Goal: Task Accomplishment & Management: Complete application form

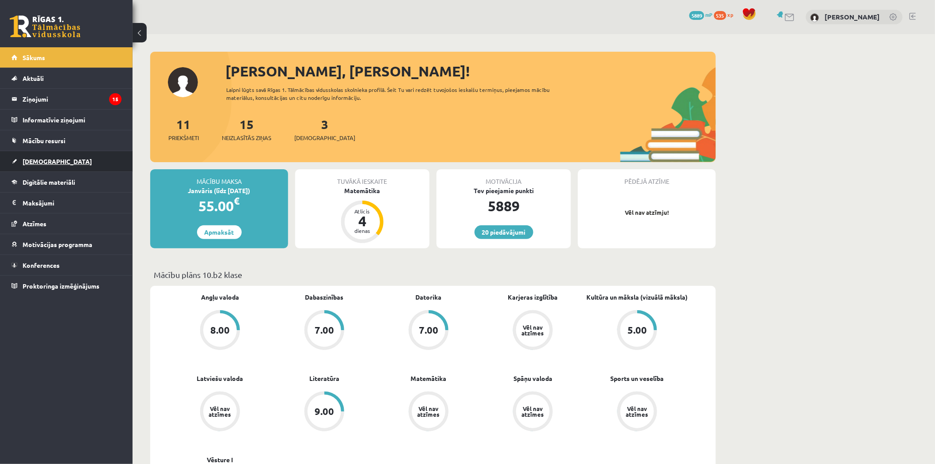
click at [56, 156] on link "[DEMOGRAPHIC_DATA]" at bounding box center [66, 161] width 110 height 20
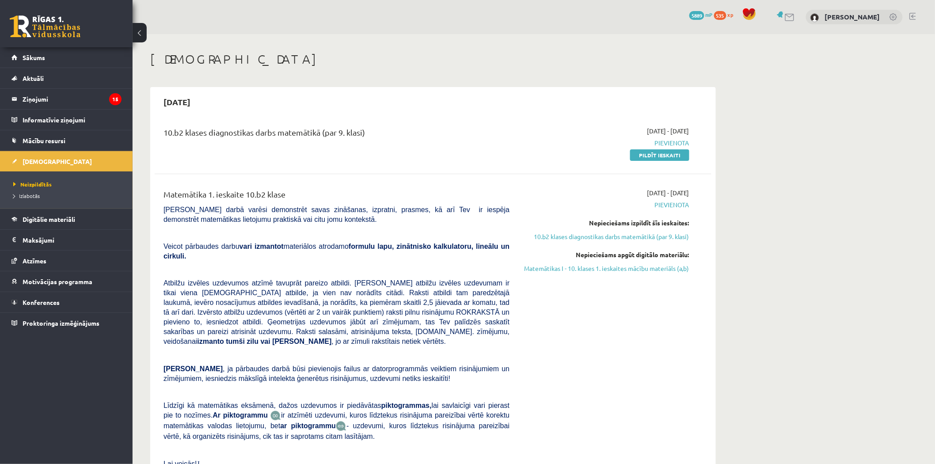
drag, startPoint x: 164, startPoint y: 129, endPoint x: 406, endPoint y: 132, distance: 241.8
click at [406, 132] on div "10.b2 klases diagnostikas darbs matemātikā (par 9. klasi)" at bounding box center [337, 134] width 346 height 16
click at [407, 132] on div "10.b2 klases diagnostikas darbs matemātikā (par 9. klasi)" at bounding box center [337, 134] width 346 height 16
click at [405, 134] on div "10.b2 klases diagnostikas darbs matemātikā (par 9. klasi)" at bounding box center [337, 134] width 346 height 16
click at [343, 137] on div "10.b2 klases diagnostikas darbs matemātikā (par 9. klasi)" at bounding box center [337, 134] width 346 height 16
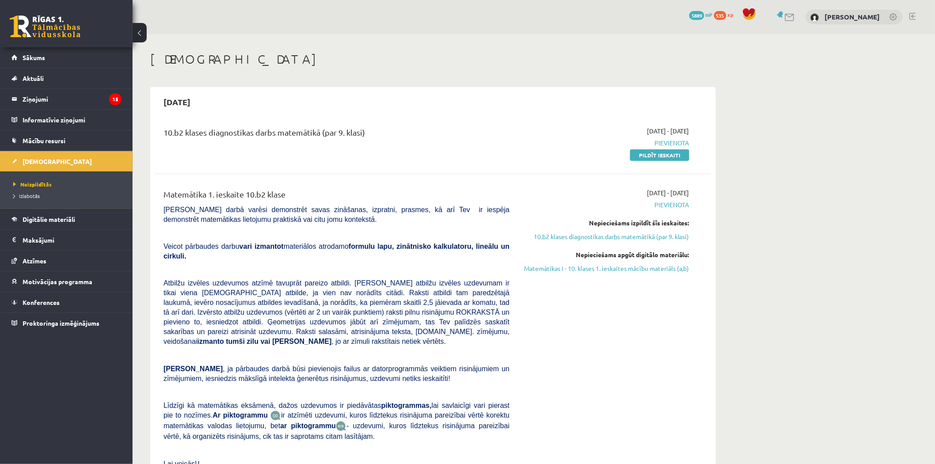
click at [344, 137] on div "10.b2 klases diagnostikas darbs matemātikā (par 9. klasi)" at bounding box center [337, 134] width 346 height 16
click at [344, 135] on div "10.b2 klases diagnostikas darbs matemātikā (par 9. klasi)" at bounding box center [337, 134] width 346 height 16
click at [557, 146] on span "Pievienota" at bounding box center [606, 142] width 167 height 9
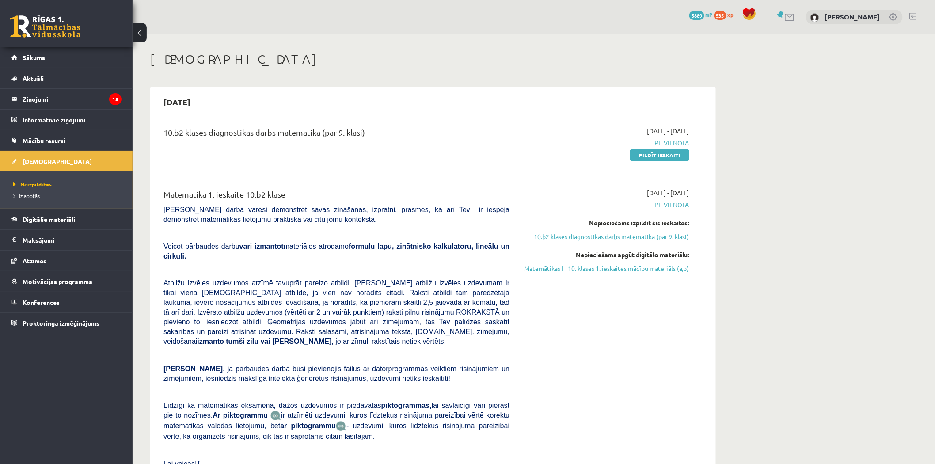
click at [554, 147] on span "Pievienota" at bounding box center [606, 142] width 167 height 9
click at [670, 156] on link "Pildīt ieskaiti" at bounding box center [659, 154] width 59 height 11
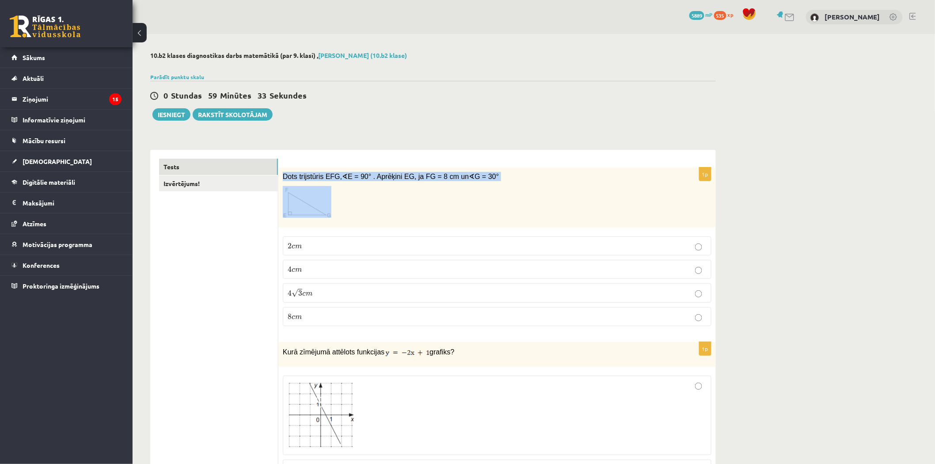
drag, startPoint x: 281, startPoint y: 174, endPoint x: 326, endPoint y: 209, distance: 57.6
click at [326, 209] on div "Dots trijstūris EFG, ∢ E = 90° . Aprēķini EG, ja FG = 8 cm un ∢ G = 30°" at bounding box center [497, 197] width 438 height 61
click at [354, 201] on p at bounding box center [475, 202] width 384 height 32
drag, startPoint x: 288, startPoint y: 175, endPoint x: 377, endPoint y: 320, distance: 170.5
click at [377, 320] on div "1p Dots trijstūris EFG, ∢ E = 90° . Aprēķini EG, ja FG = 8 cm un ∢ G = 30° 2 c …" at bounding box center [497, 250] width 438 height 166
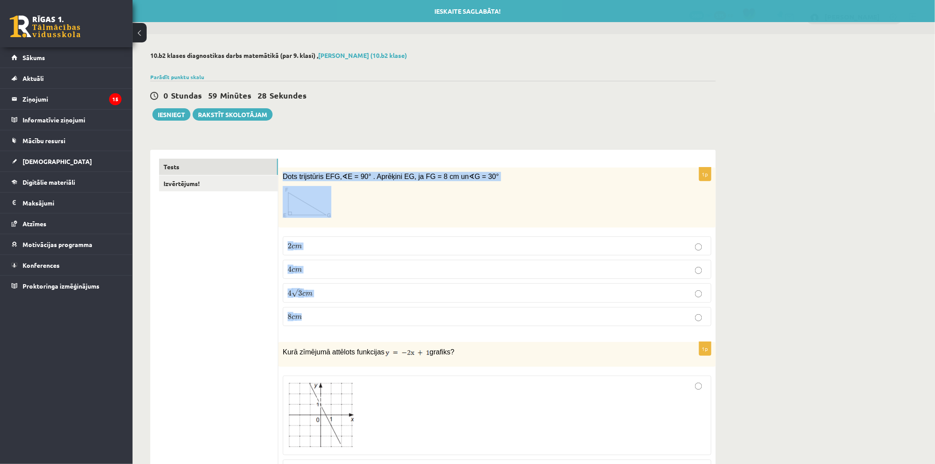
copy div "Dots trijstūris EFG, ∢ E = 90° . Aprēķini EG, ja FG = 8 cm un ∢ G = 30° 2 c m 2…"
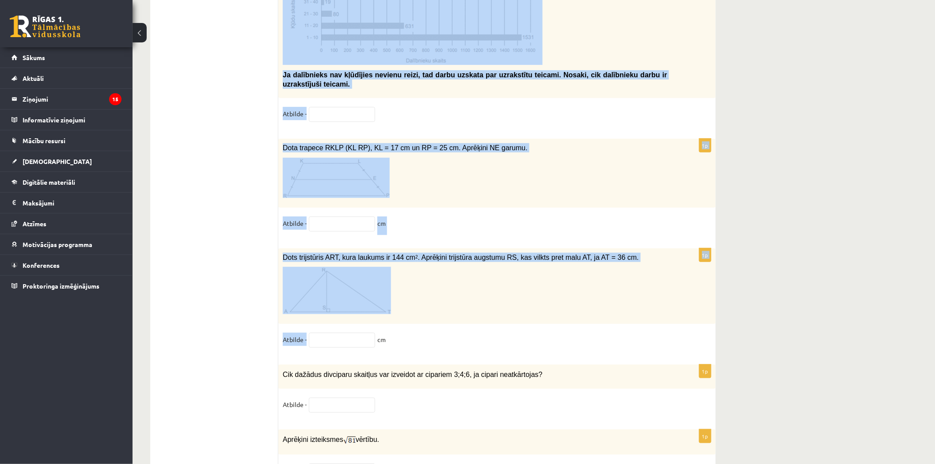
scroll to position [4419, 0]
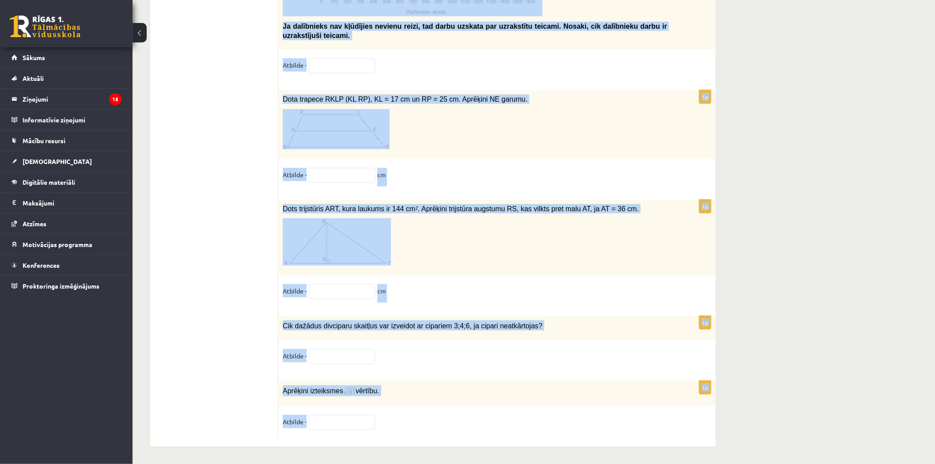
drag, startPoint x: 282, startPoint y: 175, endPoint x: 388, endPoint y: 422, distance: 268.9
copy form "Lore ipsumdolor SIT, ∢ A = 06° . Consecte AD, el SE = 6 do ei ∢ T = 87° 1 i u 6…"
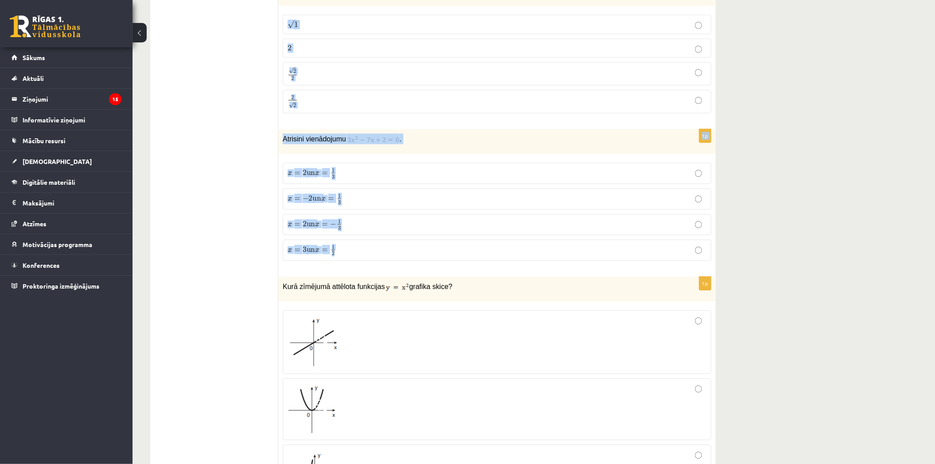
scroll to position [834, 0]
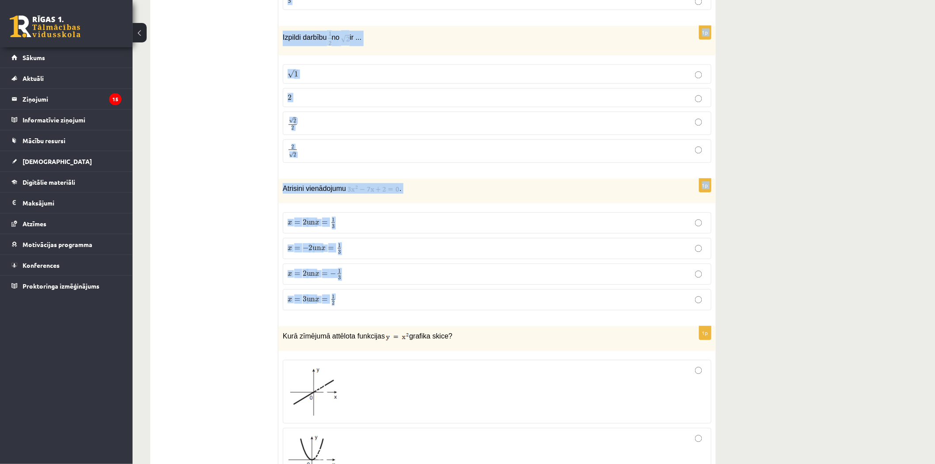
drag, startPoint x: 281, startPoint y: 174, endPoint x: 444, endPoint y: 306, distance: 209.6
copy form "Dots trijstūris EFG, ∢ E = 90° . Aprēķini EG, ja FG = 8 cm un ∢ G = 30° 2 c m 2…"
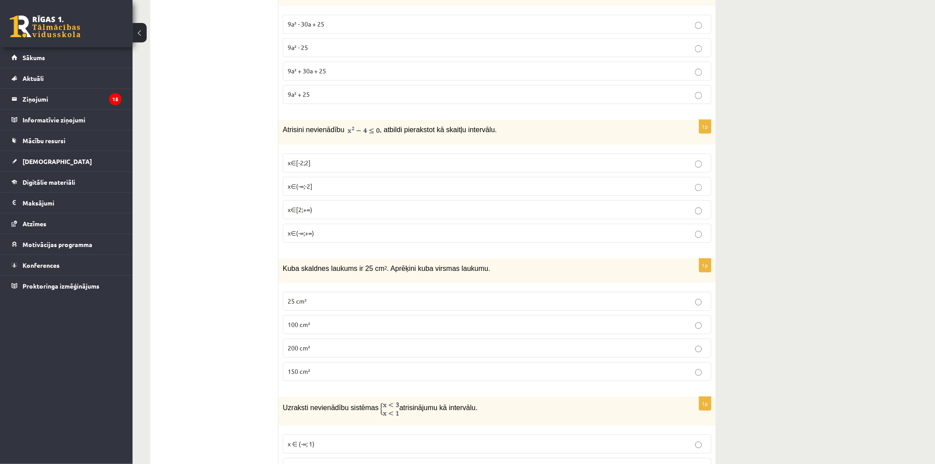
scroll to position [2406, 0]
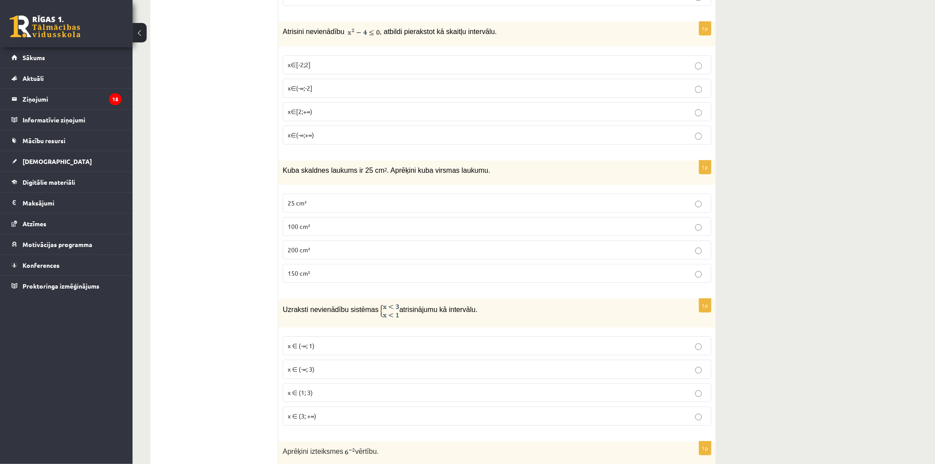
click at [257, 221] on ul "Tests Izvērtējums!" at bounding box center [218, 102] width 119 height 4698
click at [452, 249] on p "200 cm²" at bounding box center [497, 249] width 419 height 9
drag, startPoint x: 281, startPoint y: 165, endPoint x: 368, endPoint y: 270, distance: 136.5
click at [368, 270] on div "1p Kuba skaldnes laukums ir 25 cm 2 . Aprēķini kuba virsmas laukumu. 25 cm² 100…" at bounding box center [497, 224] width 438 height 129
copy div "Kuba skaldnes laukums ir 25 cm 2 . Aprēķini kuba virsmas laukumu. 25 cm² 100 cm…"
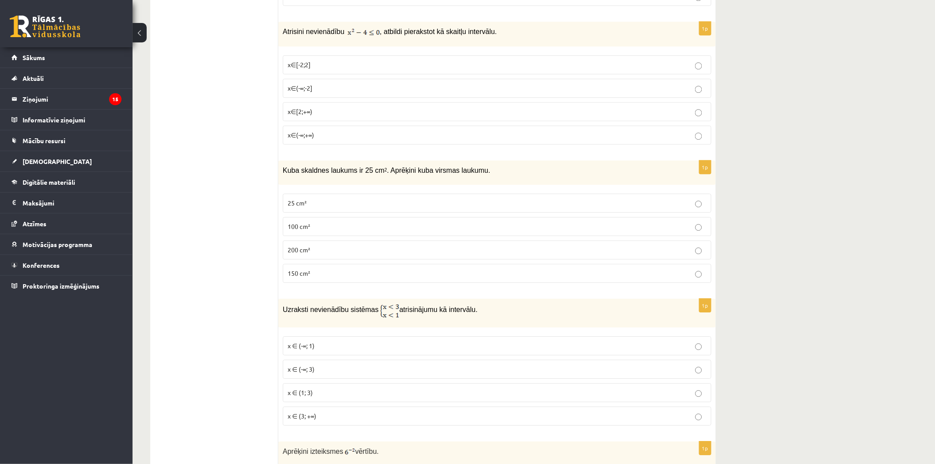
click at [263, 274] on ul "Tests Izvērtējums!" at bounding box center [218, 102] width 119 height 4698
click at [332, 270] on p "150 cm²" at bounding box center [497, 273] width 419 height 9
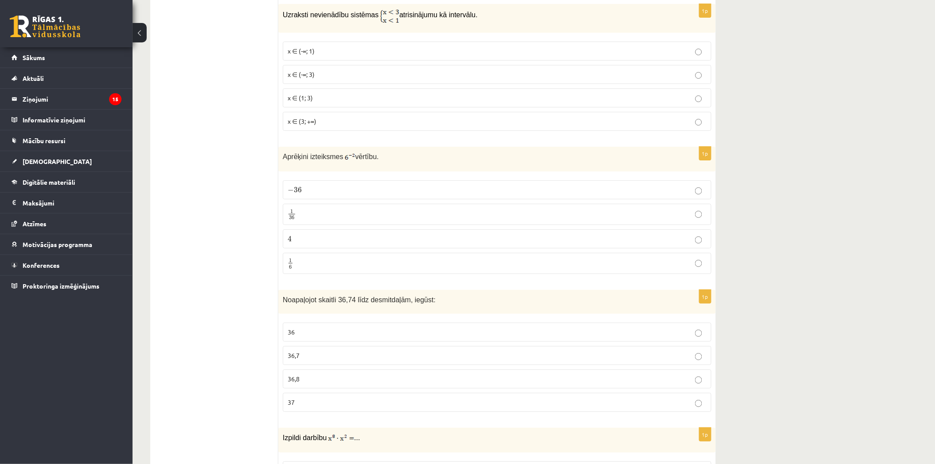
scroll to position [2750, 0]
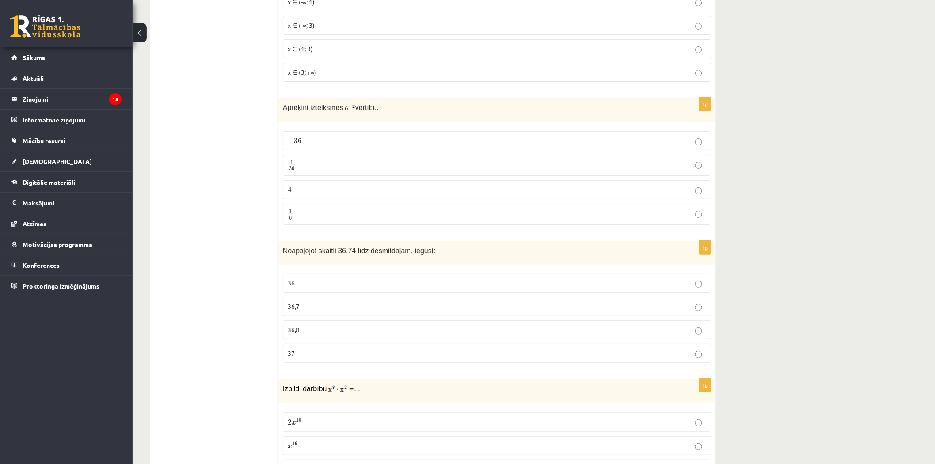
click at [403, 299] on label "36,7" at bounding box center [497, 306] width 429 height 19
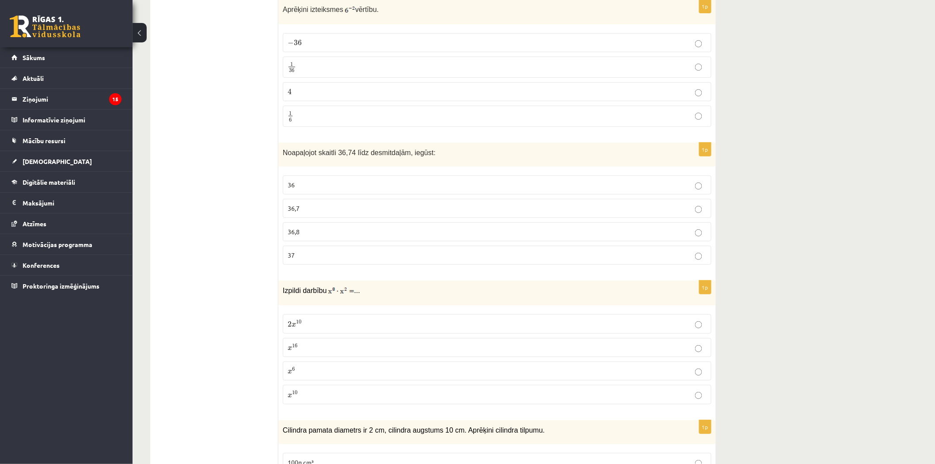
scroll to position [2897, 0]
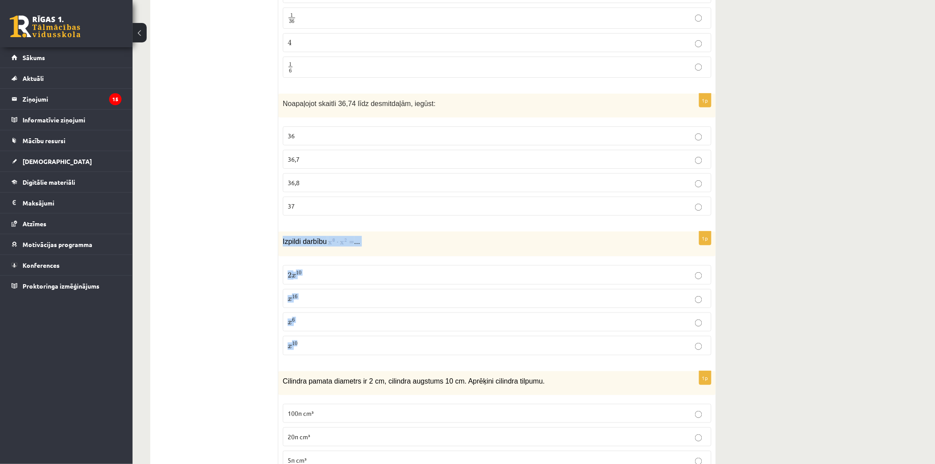
drag, startPoint x: 280, startPoint y: 238, endPoint x: 343, endPoint y: 343, distance: 122.3
click at [345, 342] on div "1p Izpildi darbību ... 2 x 10 2 x 10 x 16 x 16 x 6 x 6 x 10 x 10" at bounding box center [497, 297] width 438 height 130
copy div "Izpildi darbību ... 2 x 10 2 x 10 x 16 x 16 x 6 x 6 x 10"
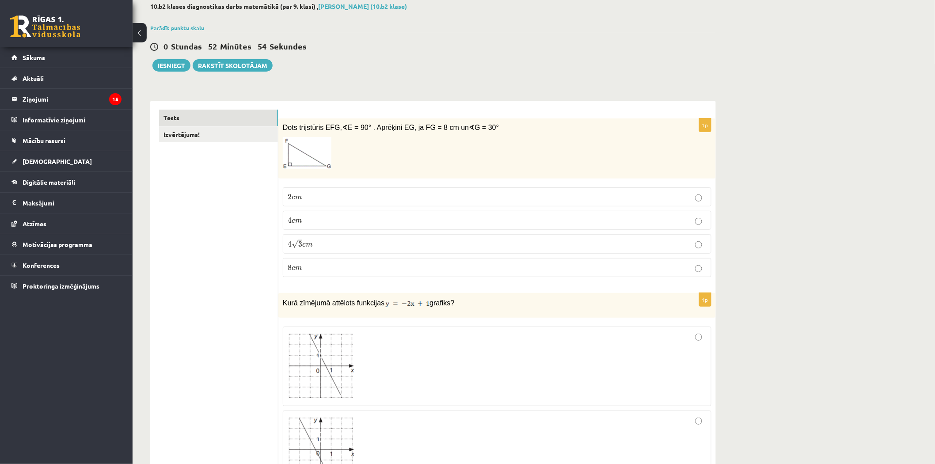
scroll to position [0, 0]
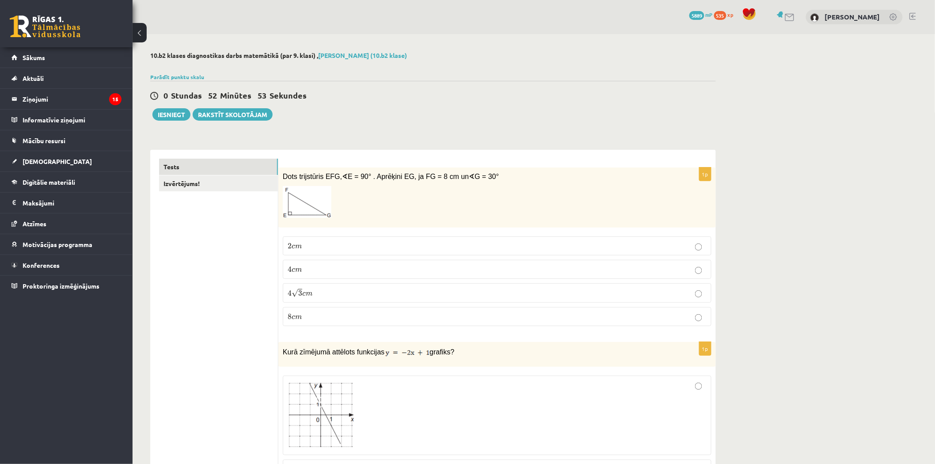
click at [344, 290] on p "4 √ 3 c m 4 3 c m" at bounding box center [497, 293] width 419 height 10
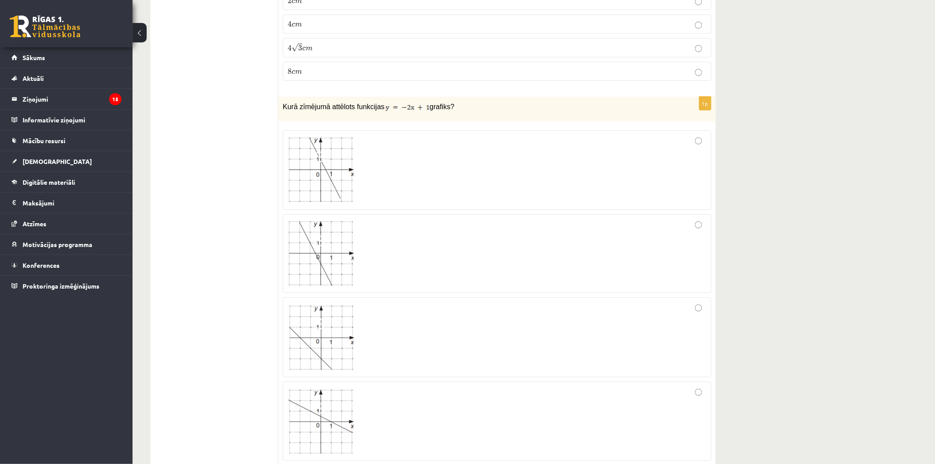
scroll to position [294, 0]
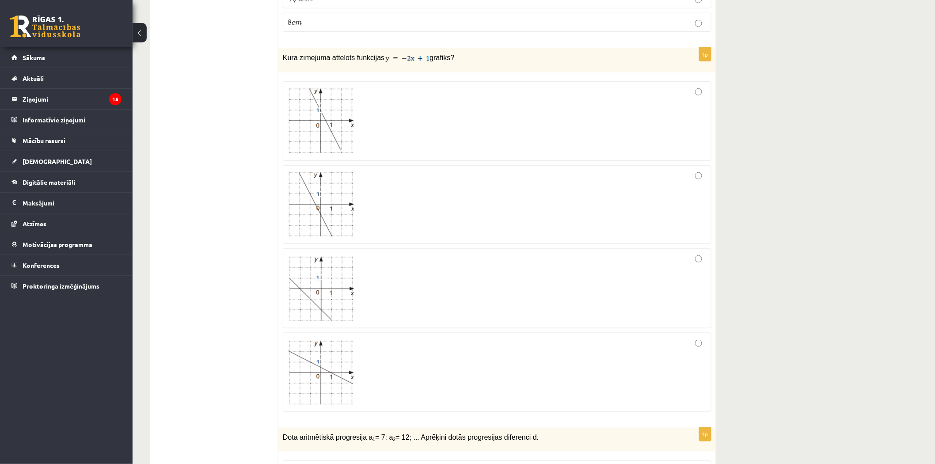
click at [691, 345] on div at bounding box center [497, 372] width 419 height 69
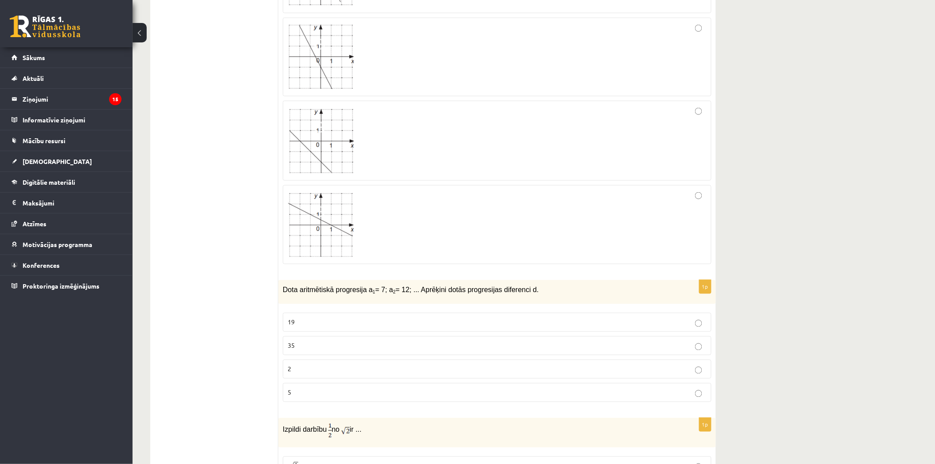
scroll to position [491, 0]
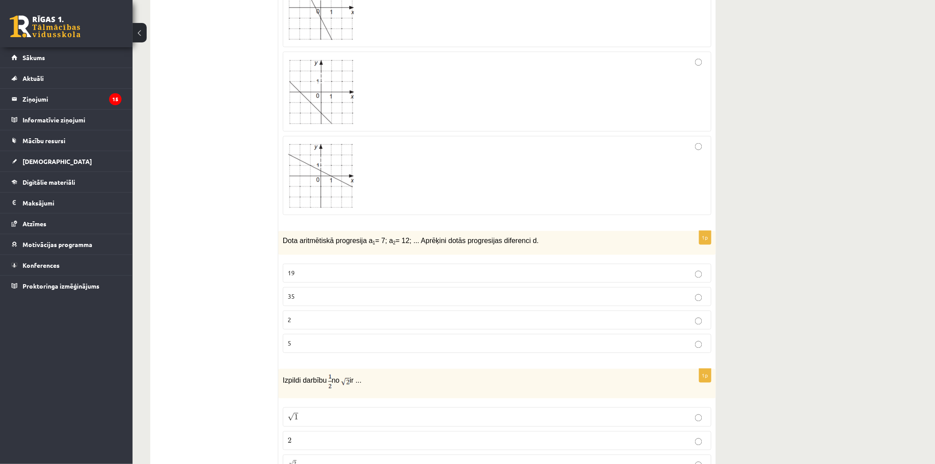
click at [319, 345] on p "5" at bounding box center [497, 343] width 419 height 9
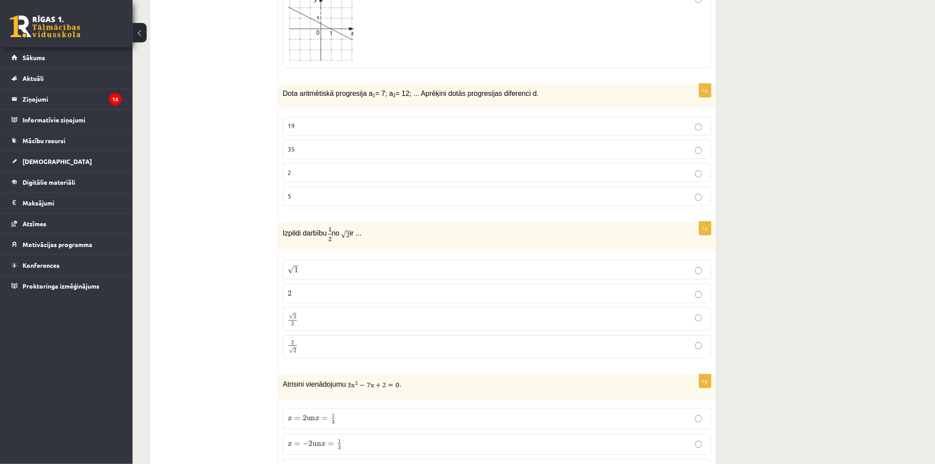
click at [304, 319] on p "√ 2 2 2 2" at bounding box center [497, 319] width 419 height 14
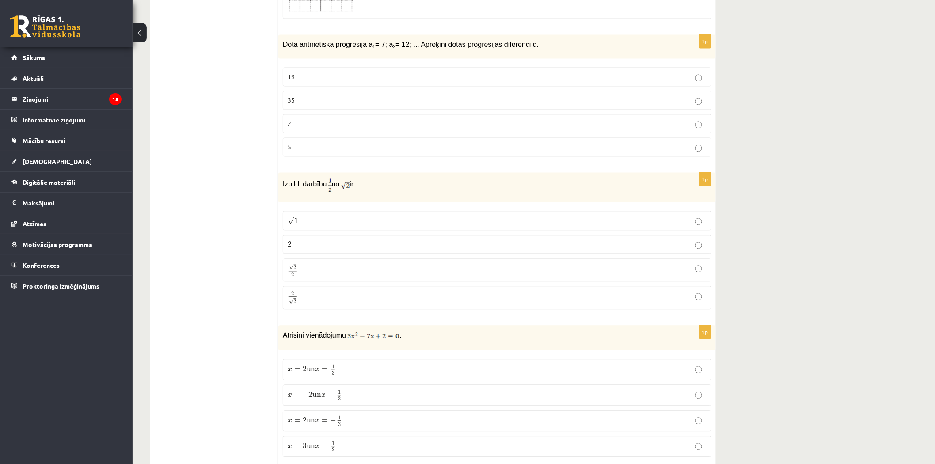
scroll to position [736, 0]
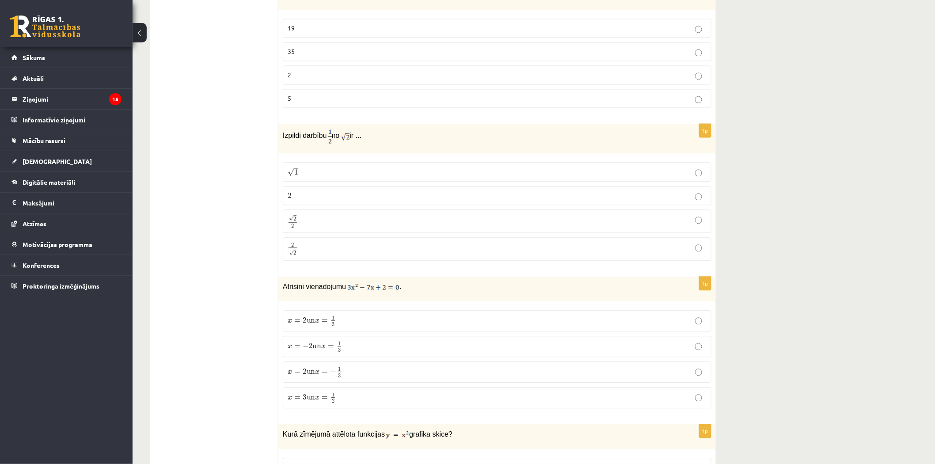
click at [370, 319] on p "x = 2 un x = 1 3 x = 2 un x = 1 3" at bounding box center [497, 320] width 419 height 11
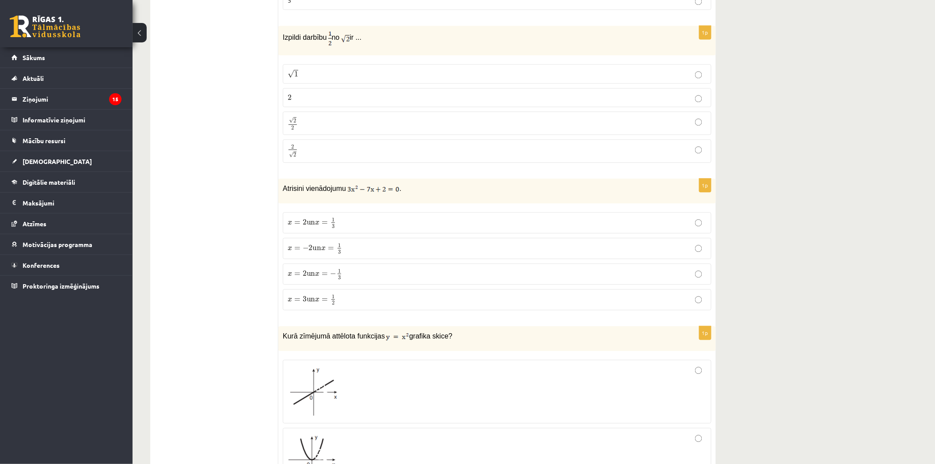
scroll to position [884, 0]
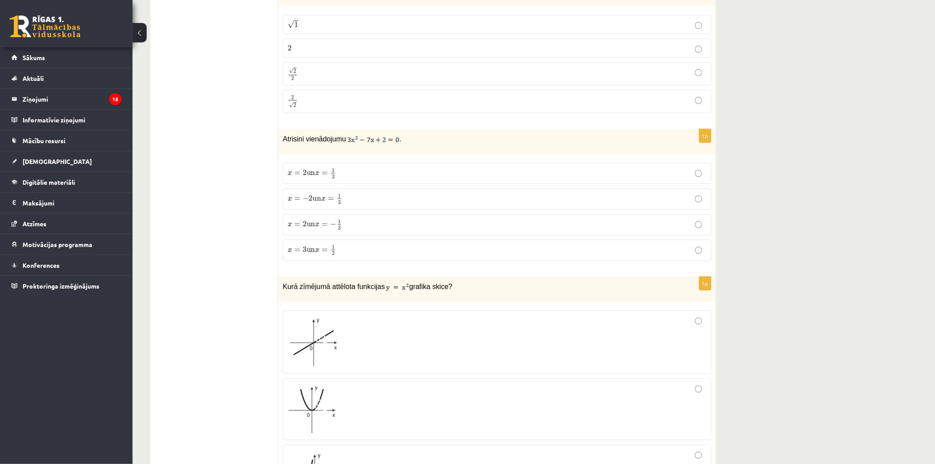
click at [375, 259] on label "x = 3 un x = 1 2 x = 3 un x = 1 2" at bounding box center [497, 250] width 429 height 21
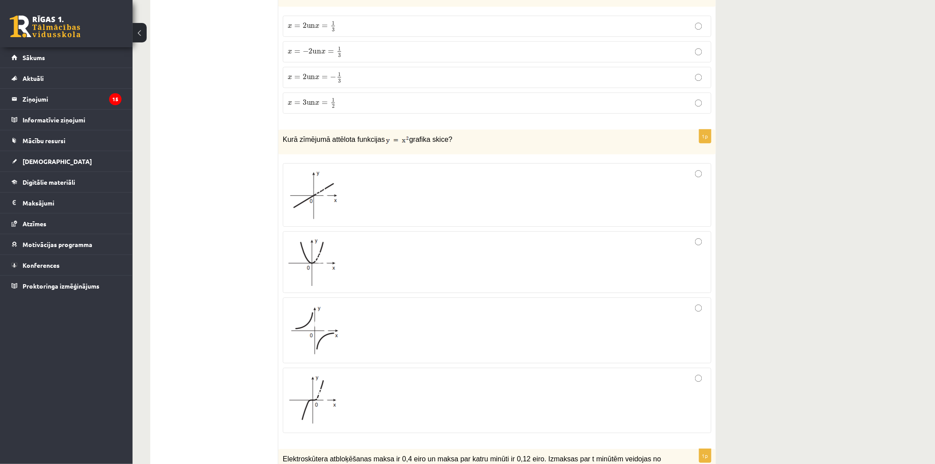
scroll to position [1080, 0]
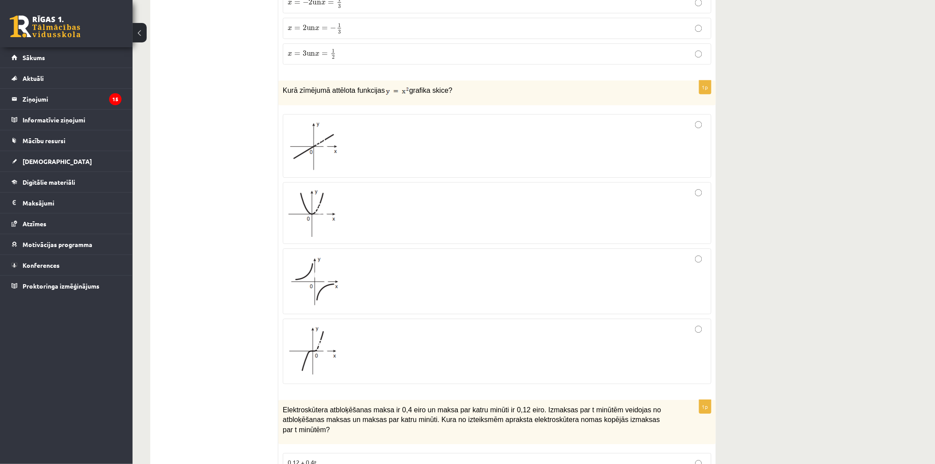
click at [281, 91] on div "Kurā zīmējumā attēlota funkcijas grafika skice?" at bounding box center [497, 92] width 438 height 25
drag, startPoint x: 281, startPoint y: 91, endPoint x: 436, endPoint y: 95, distance: 155.6
click at [436, 95] on div "Kurā zīmējumā attēlota funkcijas grafika skice?" at bounding box center [497, 92] width 438 height 25
click at [445, 94] on p "Kurā zīmējumā attēlota funkcijas grafika skice?" at bounding box center [475, 90] width 384 height 11
drag, startPoint x: 374, startPoint y: 96, endPoint x: 434, endPoint y: 98, distance: 60.1
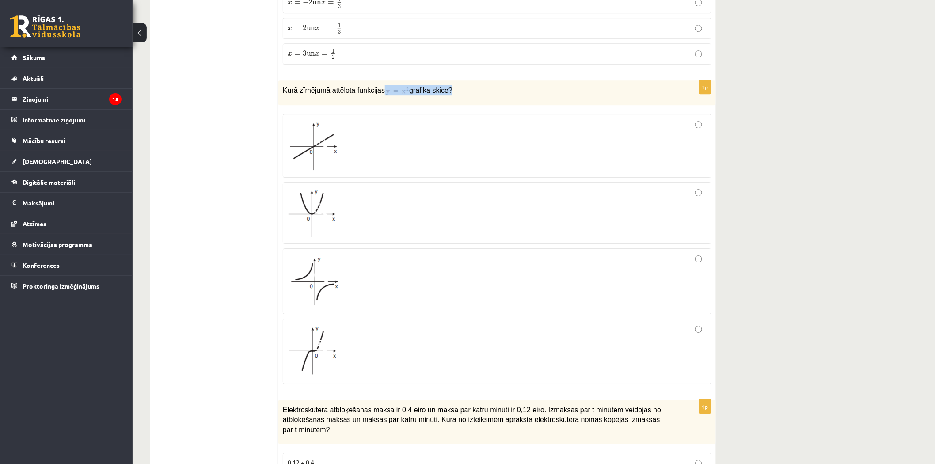
click at [434, 95] on p "Kurā zīmējumā attēlota funkcijas grafika skice?" at bounding box center [475, 90] width 384 height 11
copy p "grafika skice"
click at [355, 202] on div at bounding box center [497, 213] width 419 height 52
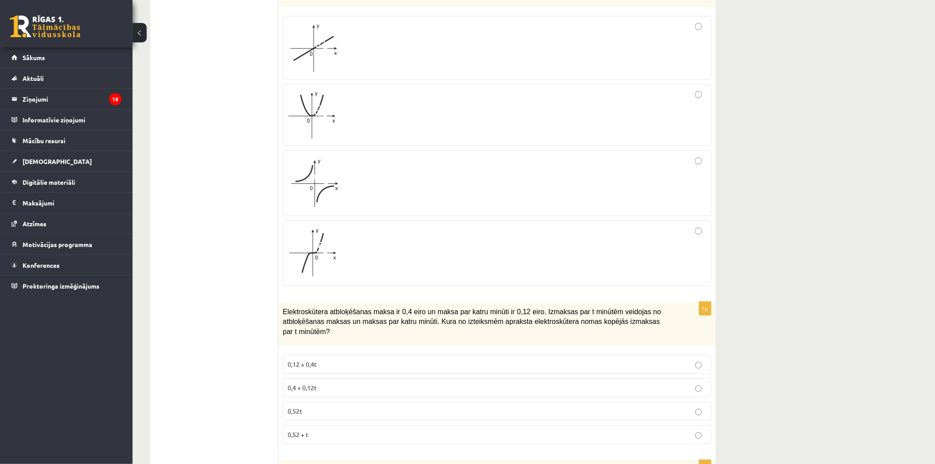
scroll to position [1276, 0]
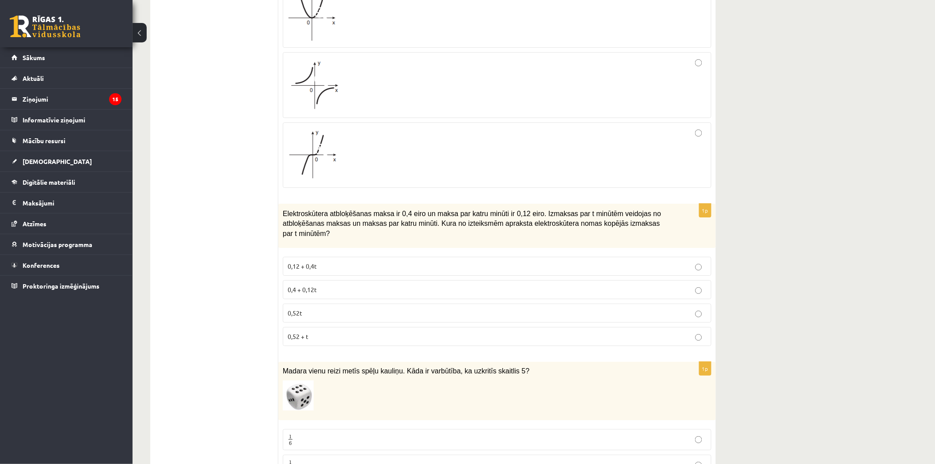
click at [280, 215] on div "Elektroskūtera atbloķēšanas maksa ir 0,4 eiro un maksa par katru minūti ir 0,12…" at bounding box center [497, 226] width 438 height 44
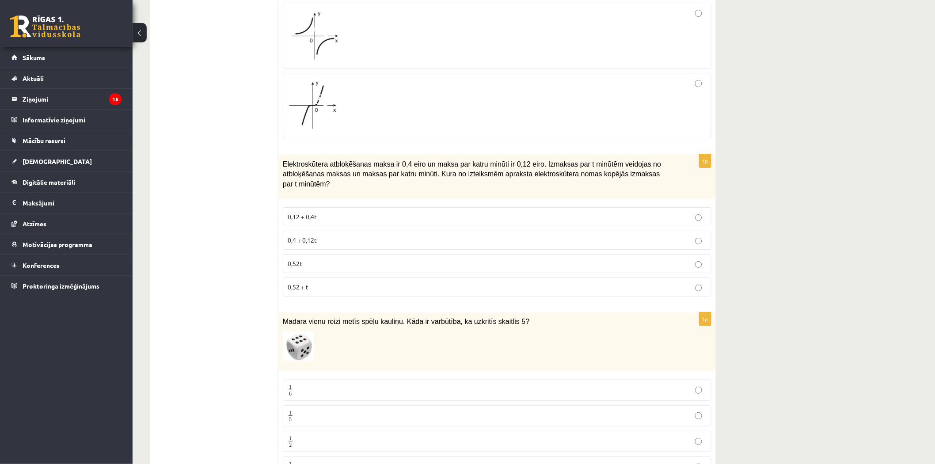
scroll to position [1375, 0]
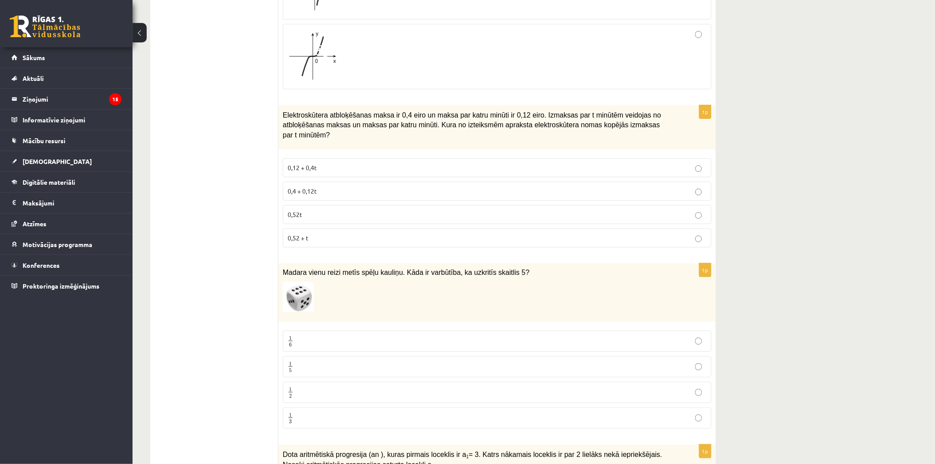
click at [322, 335] on p "1 6 1 6" at bounding box center [497, 340] width 419 height 11
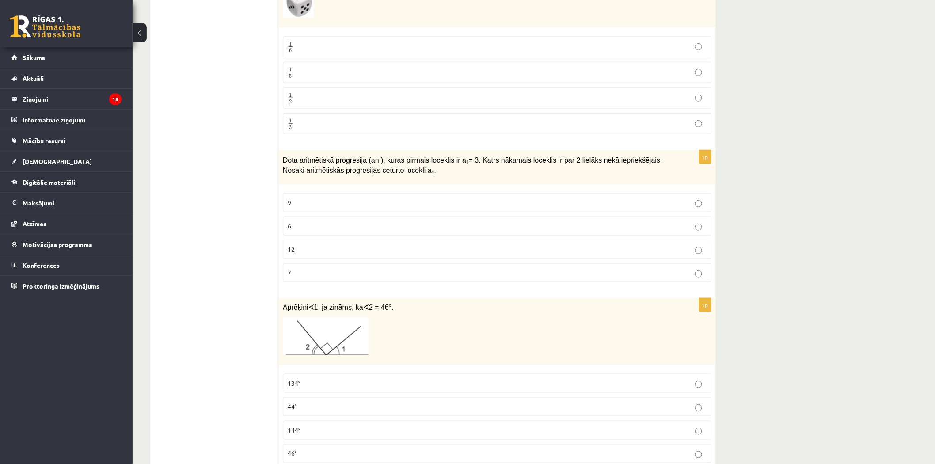
scroll to position [1768, 0]
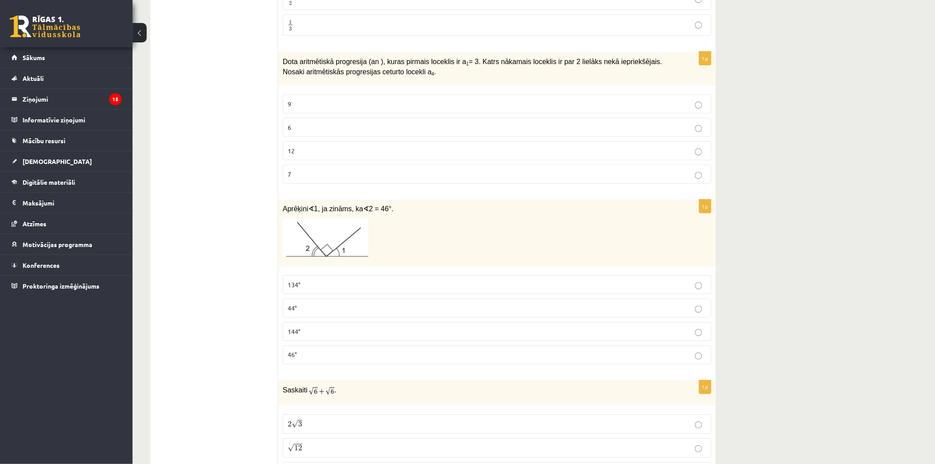
click at [310, 299] on label "44°" at bounding box center [497, 308] width 429 height 19
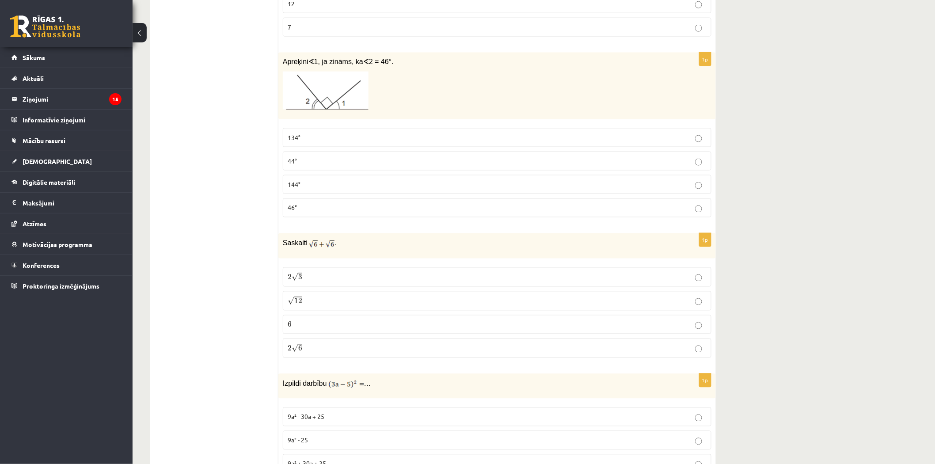
scroll to position [1964, 0]
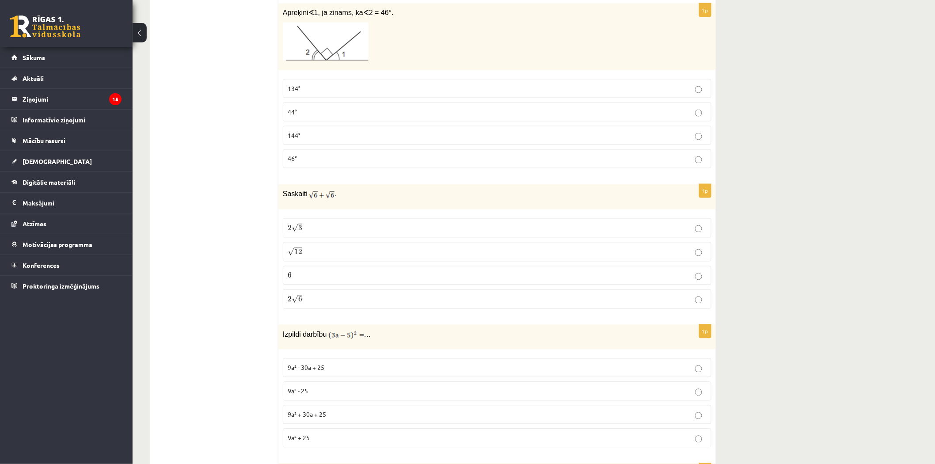
click at [340, 294] on p "2 √ 6 2 6" at bounding box center [497, 299] width 419 height 10
drag, startPoint x: 343, startPoint y: 189, endPoint x: 306, endPoint y: 197, distance: 37.1
click at [305, 190] on p "Saskaiti ." at bounding box center [475, 194] width 384 height 11
copy p "."
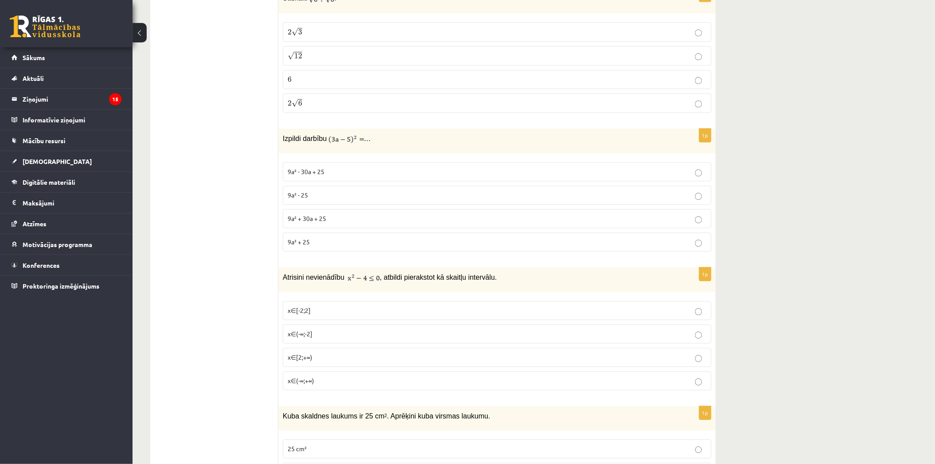
scroll to position [2210, 0]
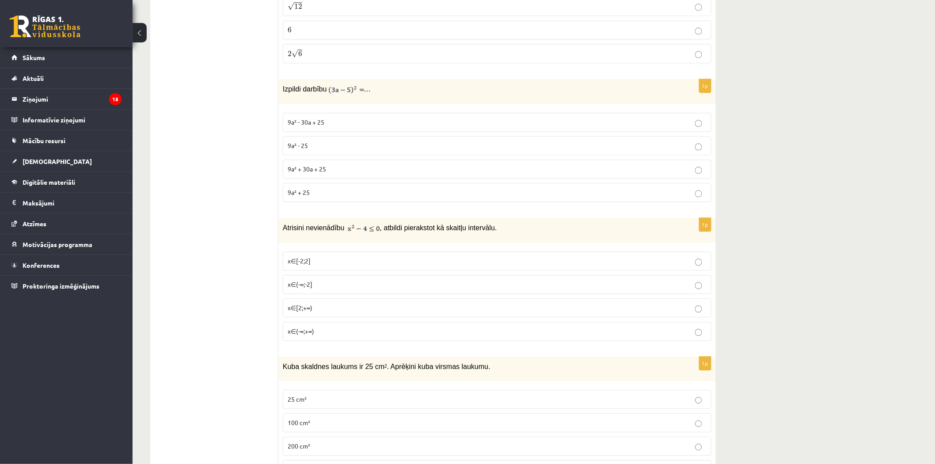
click at [396, 266] on label "x∈[-2;2]" at bounding box center [497, 260] width 429 height 19
click at [238, 237] on ul "Tests Izvērtējums!" at bounding box center [218, 298] width 119 height 4698
click at [277, 206] on ul "Tests Izvērtējums!" at bounding box center [218, 298] width 119 height 4698
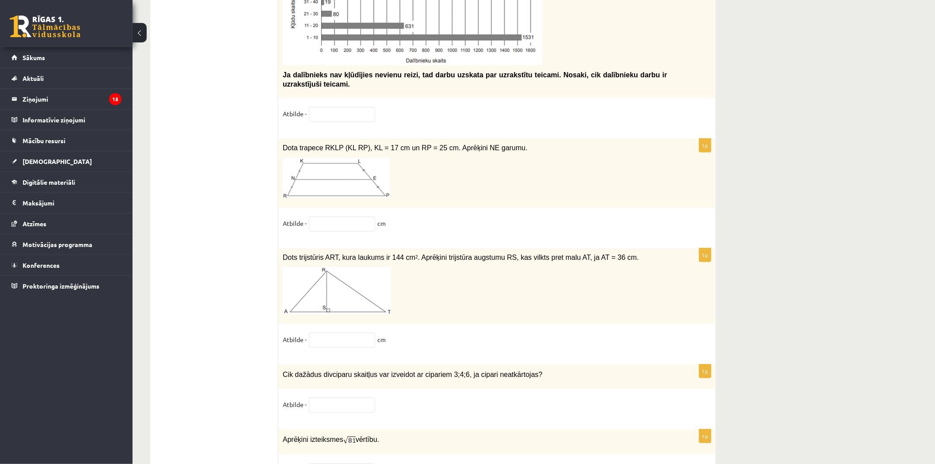
scroll to position [4419, 0]
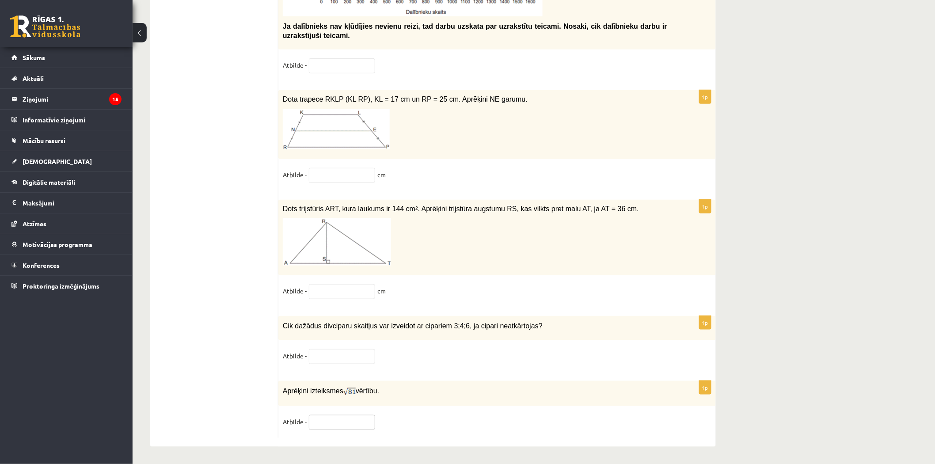
click at [345, 423] on input "text" at bounding box center [342, 422] width 66 height 15
type input "*"
click at [434, 359] on fieldset "Atbilde -" at bounding box center [497, 358] width 429 height 19
click at [336, 350] on input "text" at bounding box center [342, 356] width 66 height 15
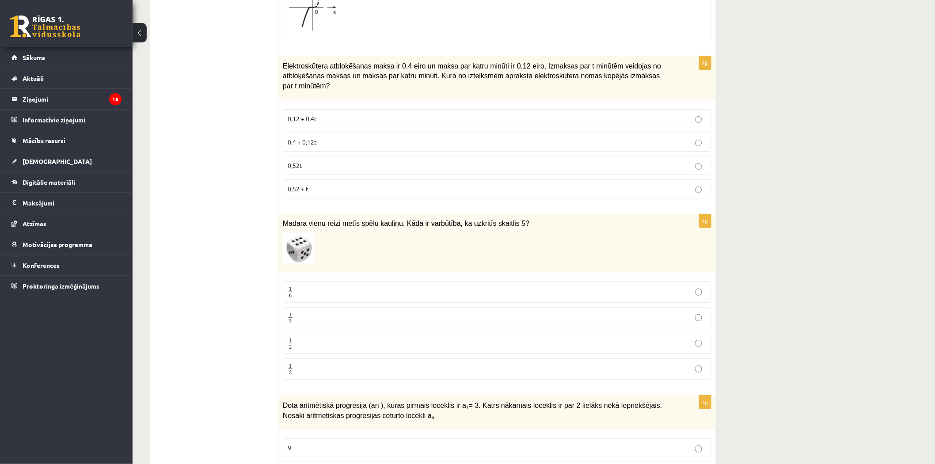
scroll to position [1326, 0]
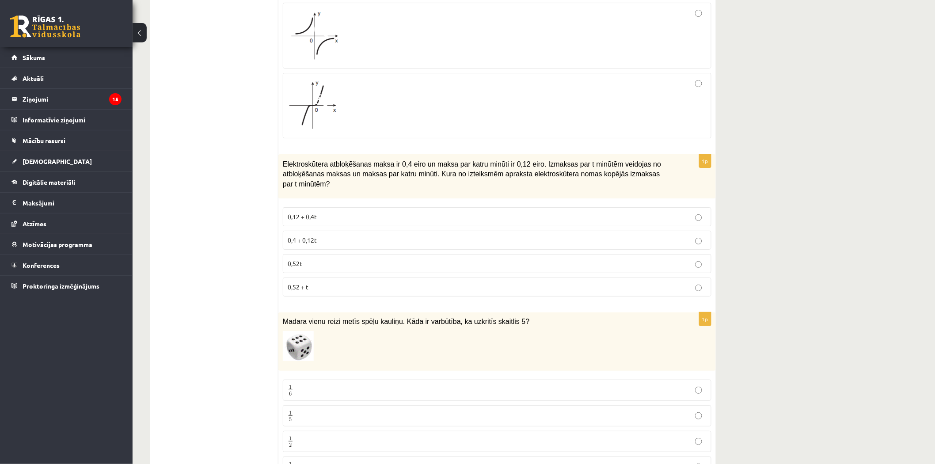
type input "*"
click at [337, 236] on p "0,4 + 0,12t" at bounding box center [497, 240] width 419 height 9
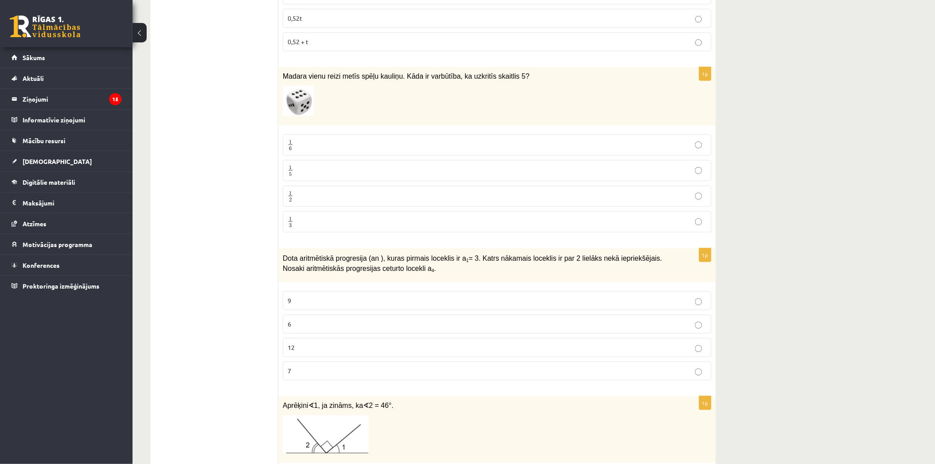
scroll to position [1620, 0]
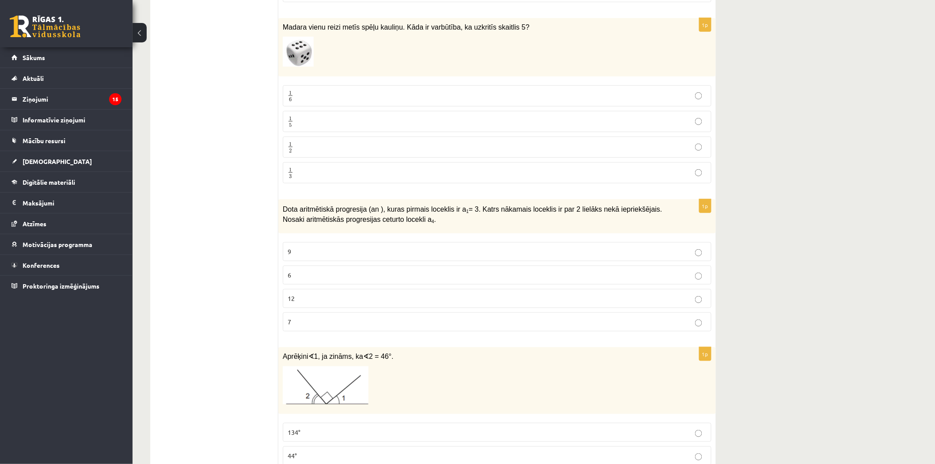
drag, startPoint x: 411, startPoint y: 213, endPoint x: 458, endPoint y: 213, distance: 46.4
click at [460, 211] on p "Dota aritmētiskā progresija (an ), kuras pirmais loceklis ir a 1 = 3. Katrs nāk…" at bounding box center [475, 214] width 384 height 20
click at [398, 247] on p "9" at bounding box center [497, 251] width 419 height 9
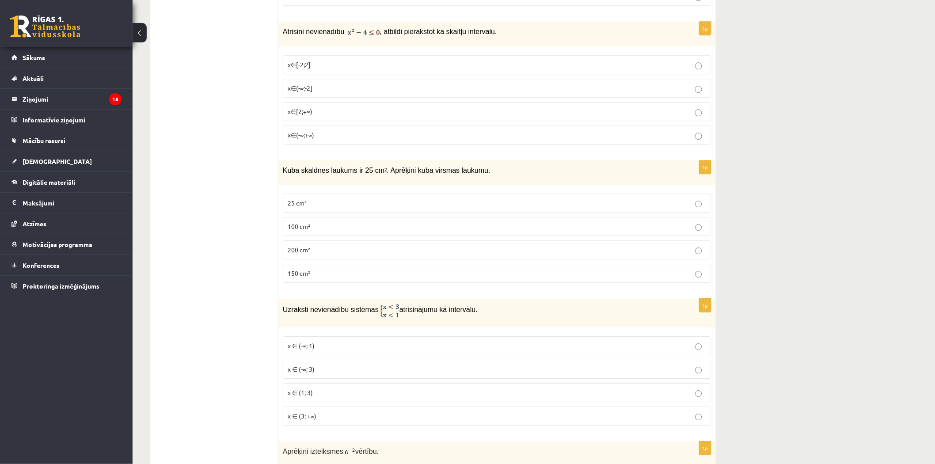
scroll to position [2455, 0]
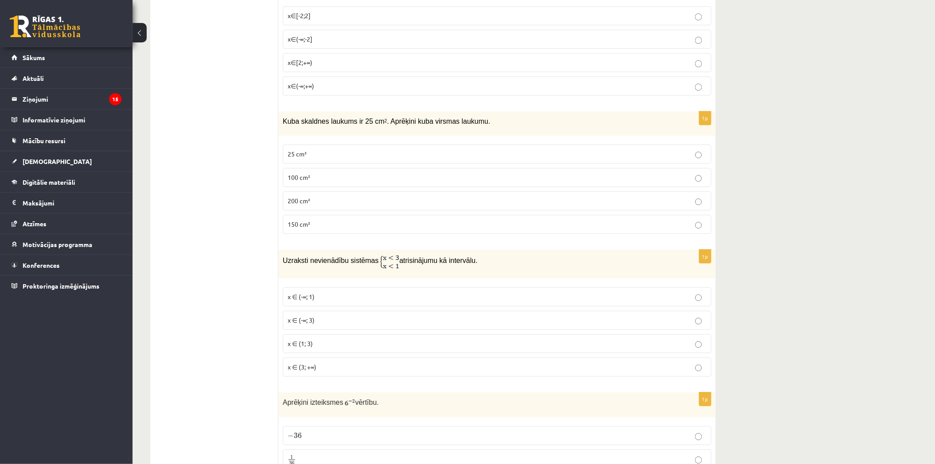
click at [324, 318] on p "x ∈ (-∞; 3)" at bounding box center [497, 320] width 419 height 9
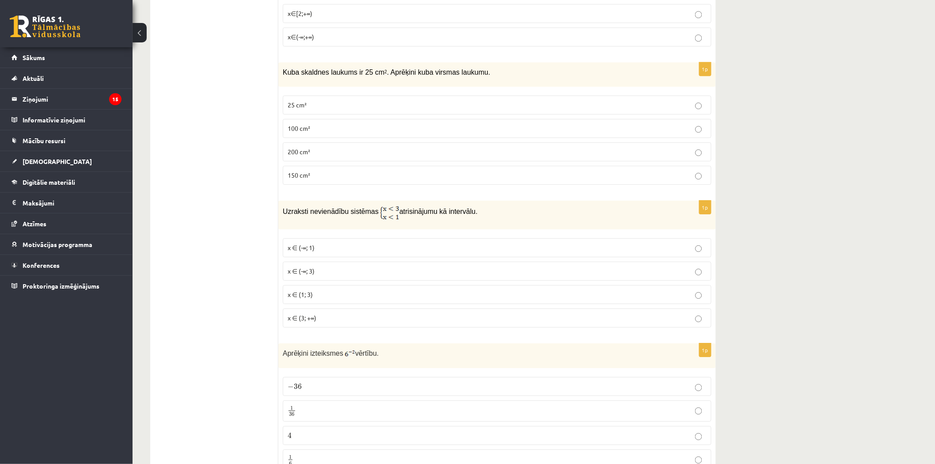
scroll to position [2602, 0]
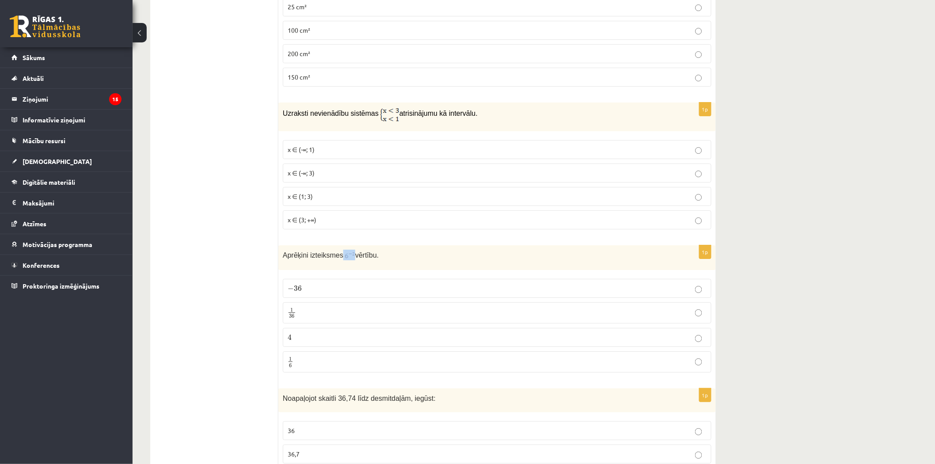
drag, startPoint x: 335, startPoint y: 259, endPoint x: 348, endPoint y: 260, distance: 13.3
click at [348, 257] on div "Aprēķini izteiksmes vērtību." at bounding box center [497, 257] width 438 height 25
copy p
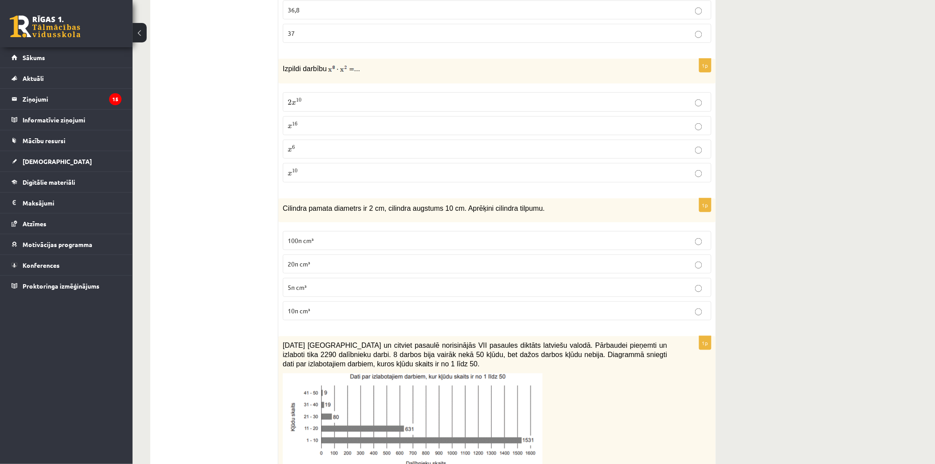
scroll to position [3021, 0]
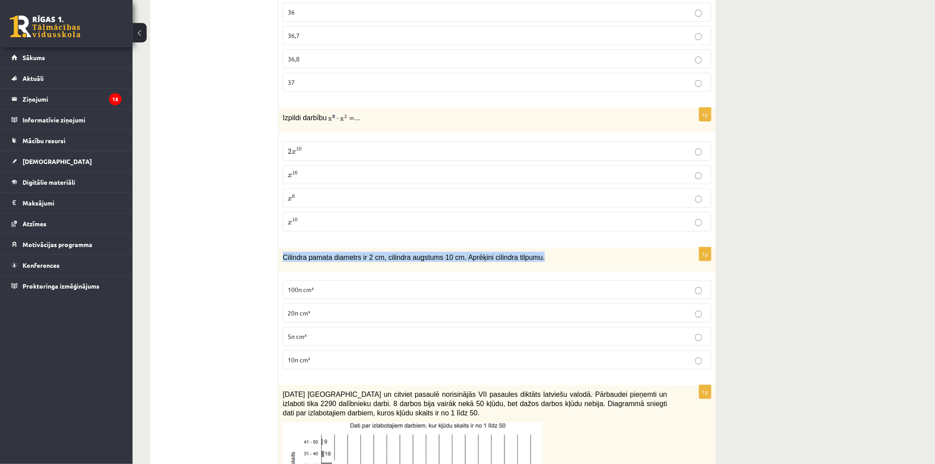
drag, startPoint x: 281, startPoint y: 255, endPoint x: 520, endPoint y: 259, distance: 238.7
click at [520, 259] on div "Cilindra pamata diametrs ir 2 cm, cilindra augstums 10 cm. Aprēķini cilindra ti…" at bounding box center [497, 259] width 438 height 24
copy span "Cilindra pamata diametrs ir 2 cm, cilindra augstums 10 cm. Aprēķini cilindra ti…"
drag, startPoint x: 321, startPoint y: 368, endPoint x: 277, endPoint y: 255, distance: 121.1
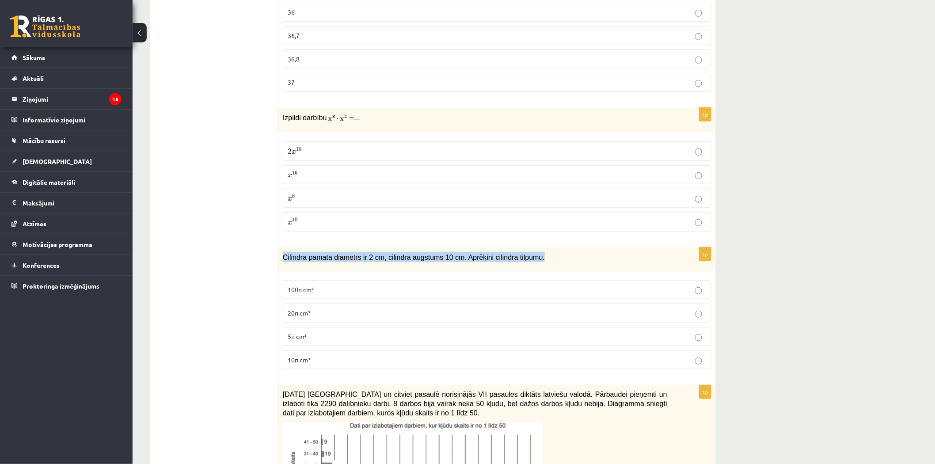
click at [281, 279] on div "1p Cilindra pamata diametrs ir 2 cm, cilindra augstums 10 cm. Aprēķini cilindra…" at bounding box center [497, 311] width 438 height 129
drag, startPoint x: 282, startPoint y: 255, endPoint x: 324, endPoint y: 358, distance: 111.2
click at [324, 358] on div "1p Cilindra pamata diametrs ir 2 cm, cilindra augstums 10 cm. Aprēķini cilindra…" at bounding box center [497, 311] width 438 height 129
copy div "Cilindra pamata diametrs ir 2 cm, cilindra augstums 10 cm. Aprēķini cilindra ti…"
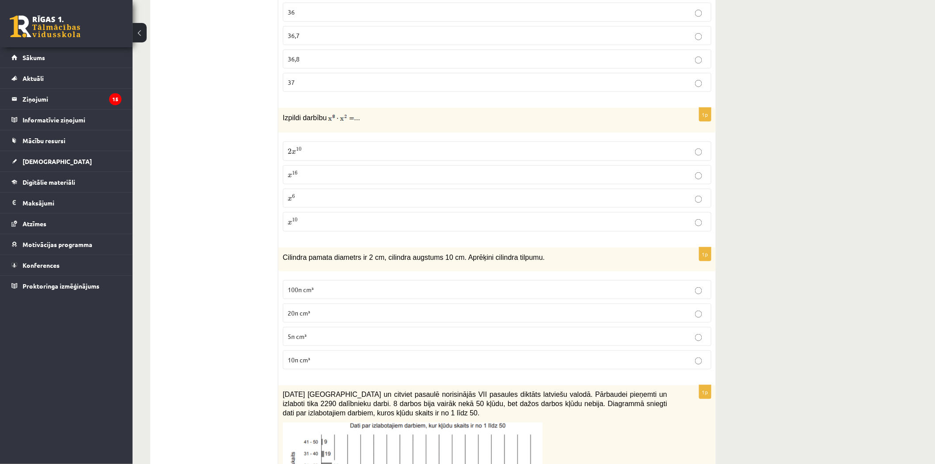
click at [337, 365] on label "10π cm³" at bounding box center [497, 359] width 429 height 19
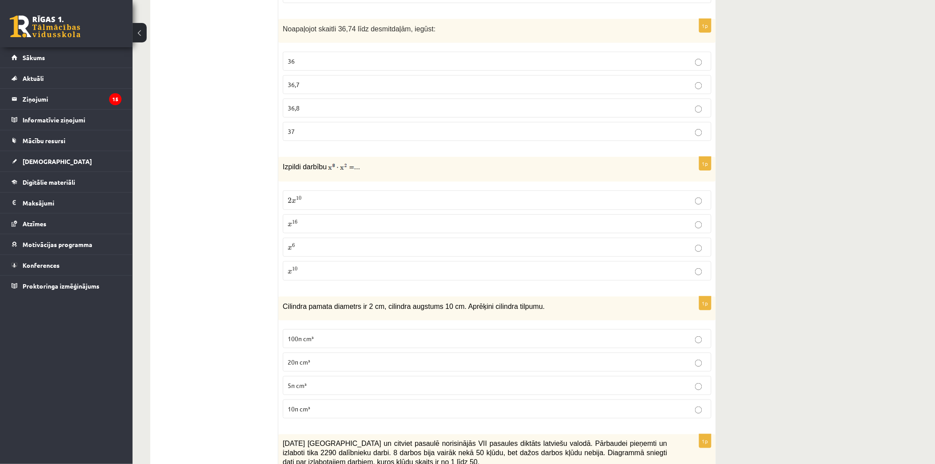
scroll to position [2923, 0]
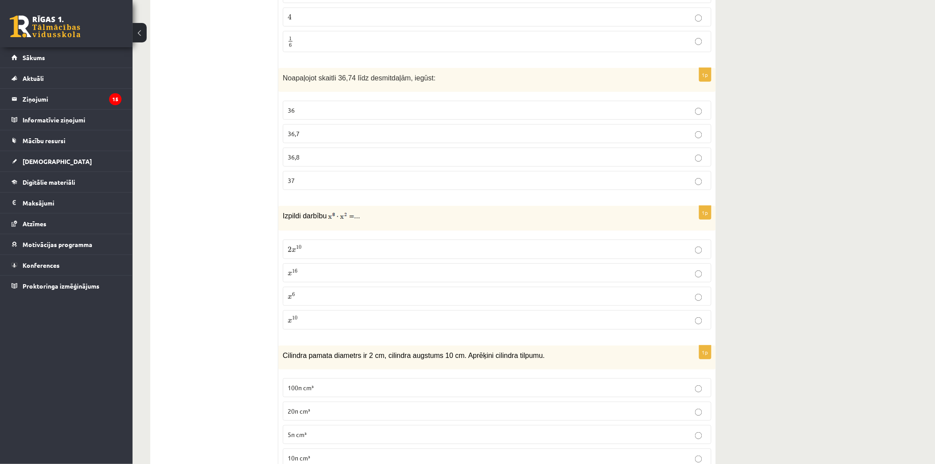
click at [412, 324] on label "x 10 x 10" at bounding box center [497, 319] width 429 height 19
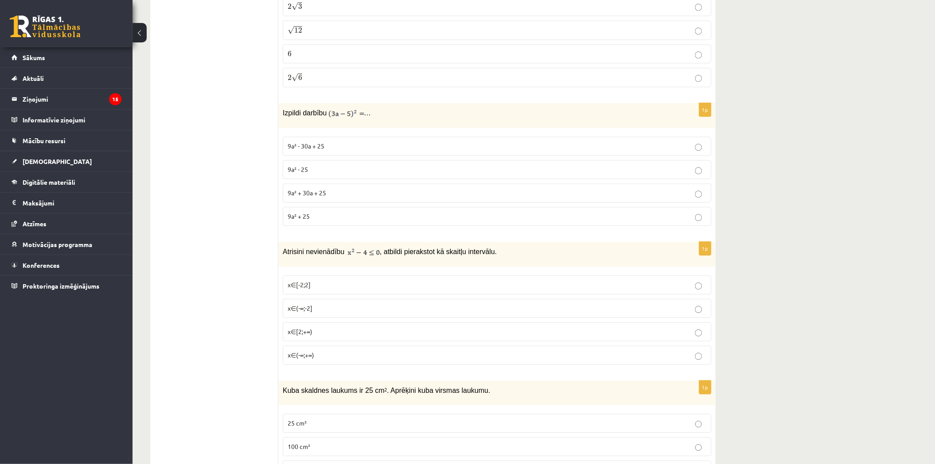
scroll to position [2137, 0]
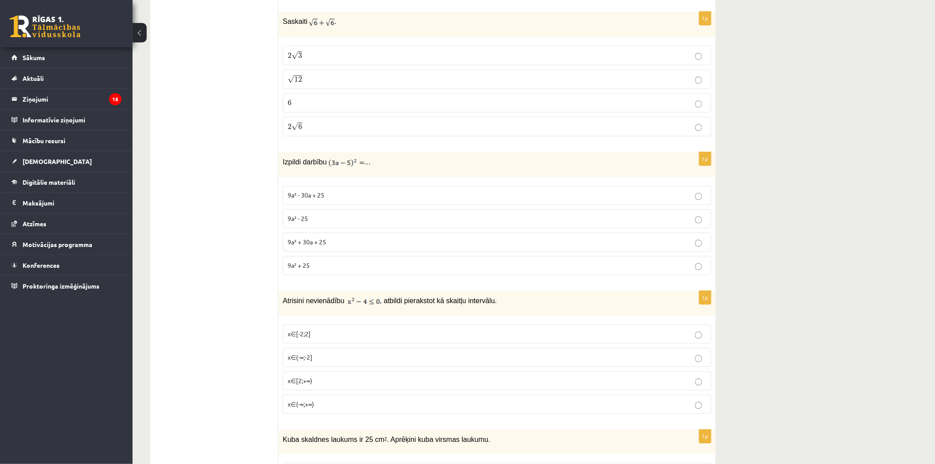
click at [342, 190] on p "9a² - 30a + 25" at bounding box center [497, 194] width 419 height 9
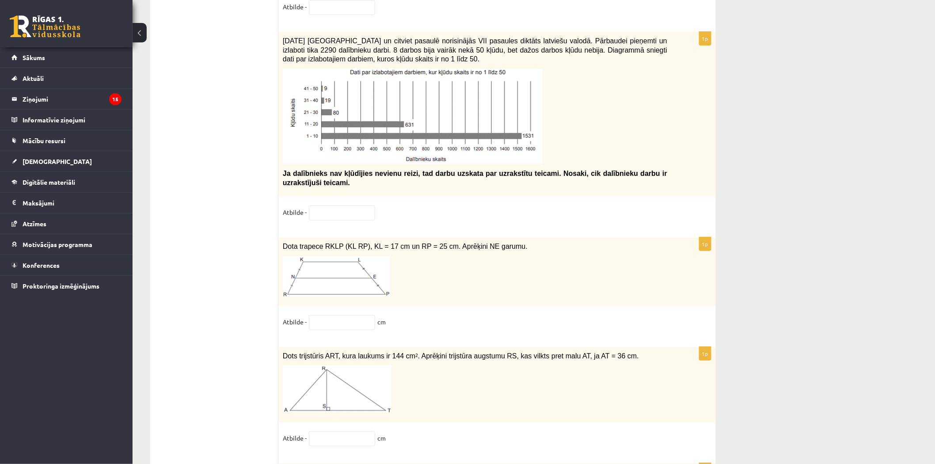
scroll to position [4173, 0]
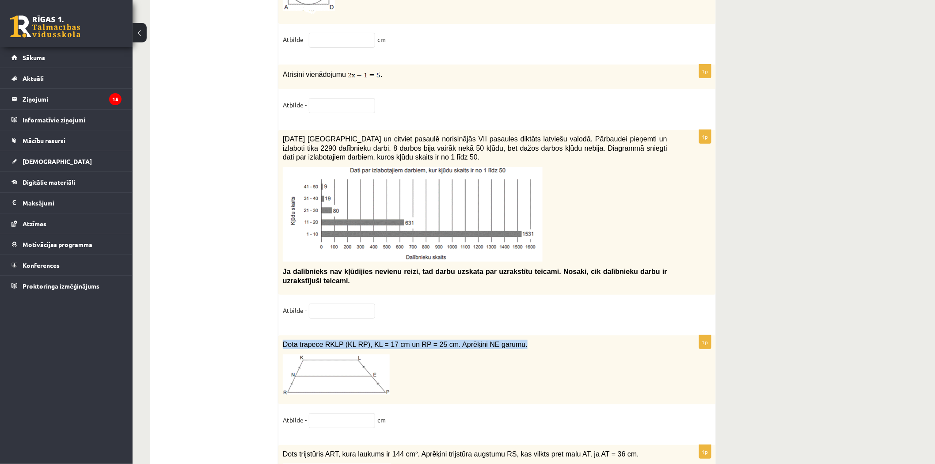
drag, startPoint x: 494, startPoint y: 337, endPoint x: 283, endPoint y: 342, distance: 210.9
click at [283, 342] on p "Dota trapece RKLP (KL RP), KL = 17 cm un RP = 25 cm. Aprēķini NE garumu." at bounding box center [475, 344] width 384 height 9
click at [332, 419] on input "text" at bounding box center [342, 420] width 66 height 15
click at [524, 376] on p at bounding box center [475, 374] width 384 height 40
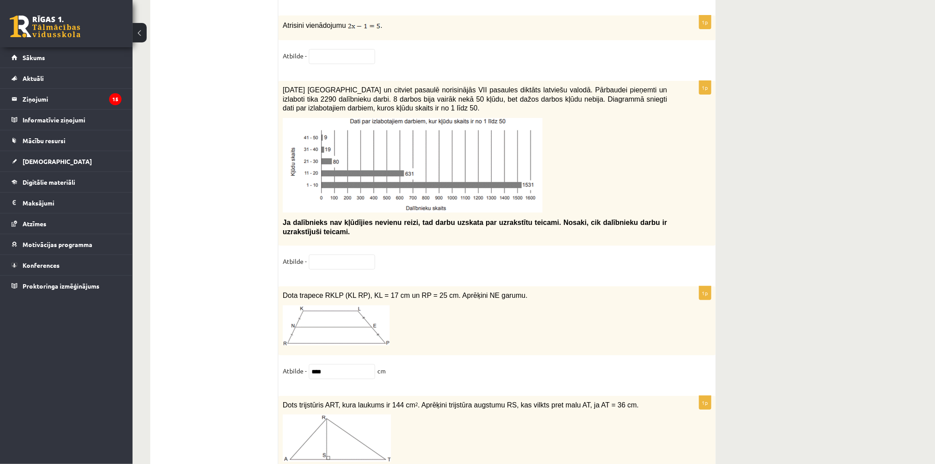
scroll to position [4320, 0]
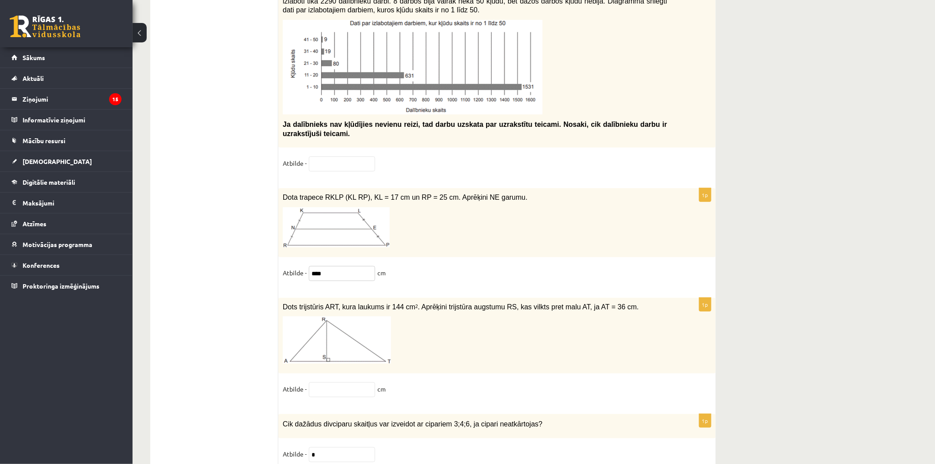
drag, startPoint x: 345, startPoint y: 270, endPoint x: 338, endPoint y: 271, distance: 6.6
click at [342, 270] on input "****" at bounding box center [342, 273] width 66 height 15
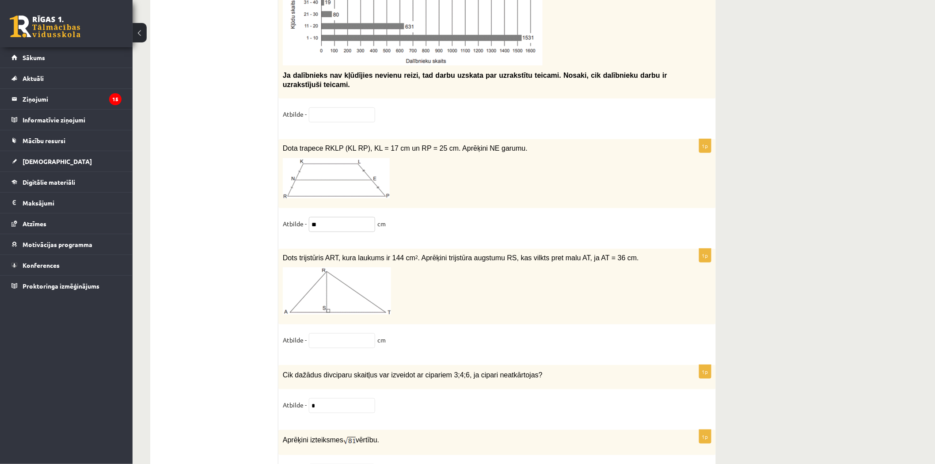
scroll to position [4419, 0]
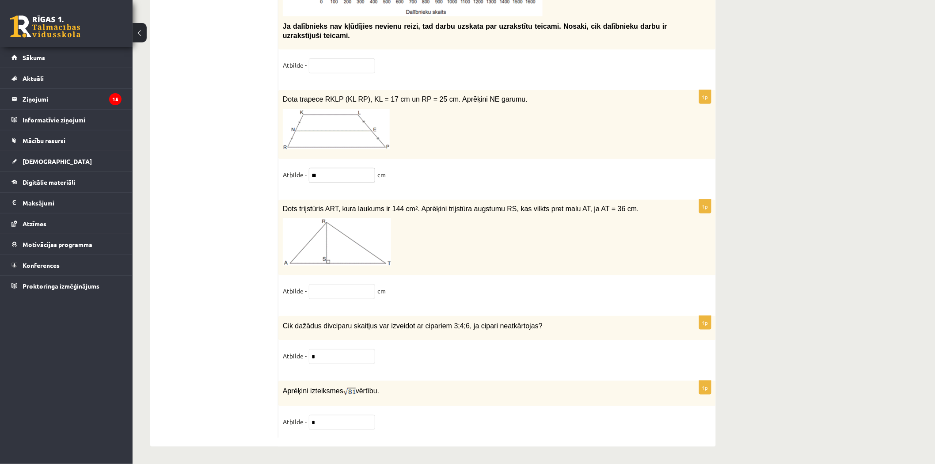
type input "**"
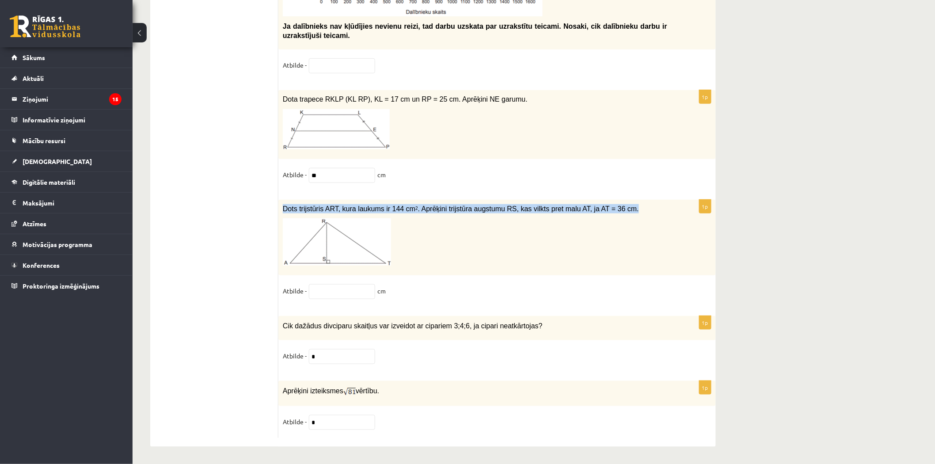
drag, startPoint x: 281, startPoint y: 204, endPoint x: 599, endPoint y: 205, distance: 318.2
click at [602, 205] on div "Dots trijstūris ART, kura laukums ir 144 cm 2 . Aprēķini trijstūra augstumu RS,…" at bounding box center [497, 238] width 438 height 76
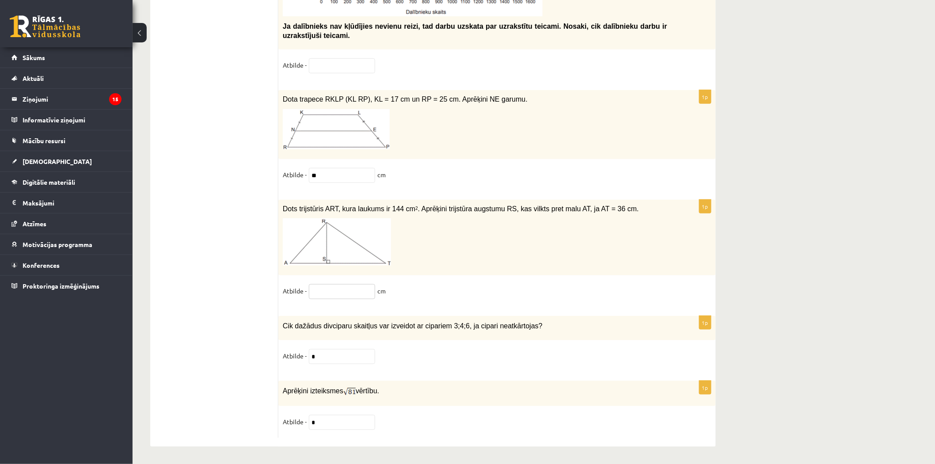
click at [346, 291] on input "text" at bounding box center [342, 291] width 66 height 15
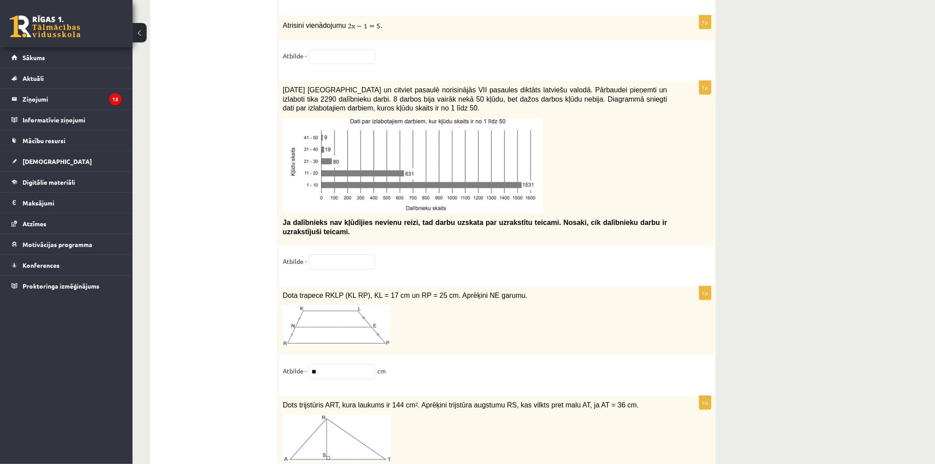
scroll to position [4173, 0]
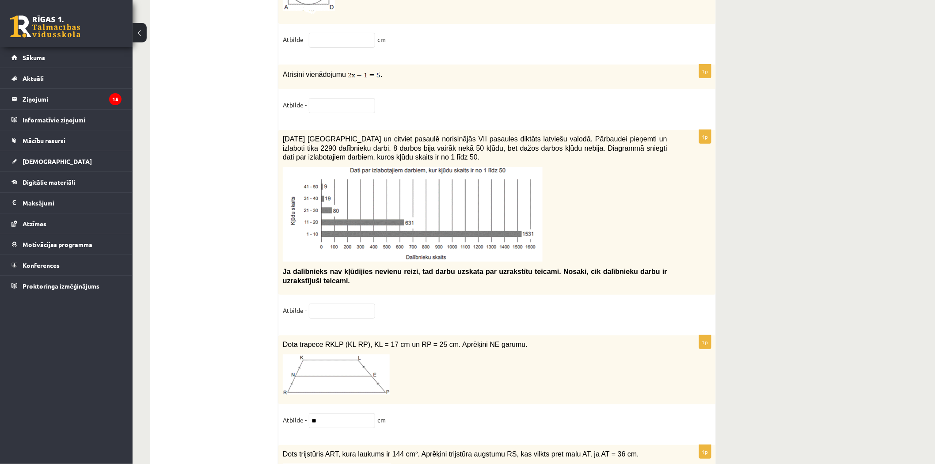
type input "*"
drag, startPoint x: 347, startPoint y: 160, endPoint x: 281, endPoint y: 144, distance: 68.2
click at [281, 144] on div "[DATE] [GEOGRAPHIC_DATA] un citviet pasaulē norisinājās VII pasaules diktāts la…" at bounding box center [497, 212] width 438 height 165
drag, startPoint x: 483, startPoint y: 163, endPoint x: 472, endPoint y: 160, distance: 11.9
click at [483, 162] on p "[DATE] [GEOGRAPHIC_DATA] un citviet pasaulē norisinājās VII pasaules diktāts la…" at bounding box center [475, 147] width 384 height 27
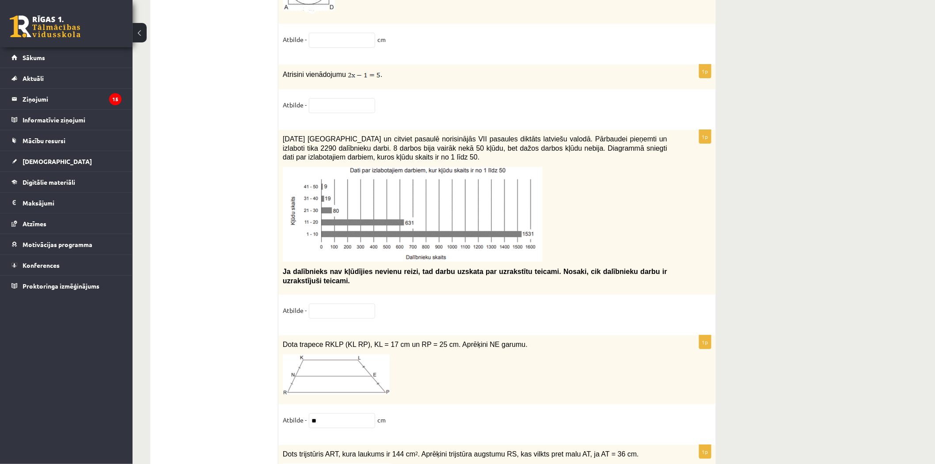
click at [357, 297] on div "1p [DATE] [GEOGRAPHIC_DATA] un citviet pasaulē norisinājās VII pasaules diktāts…" at bounding box center [497, 228] width 438 height 197
click at [361, 307] on input "text" at bounding box center [342, 311] width 66 height 15
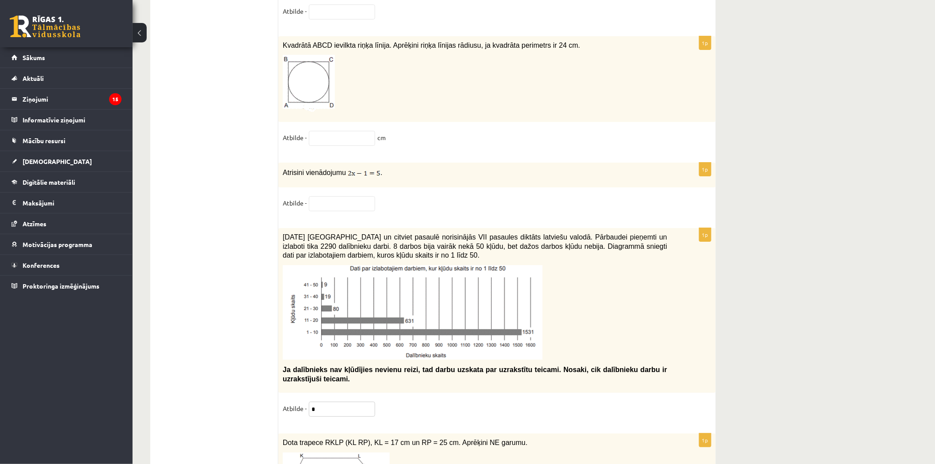
scroll to position [3977, 0]
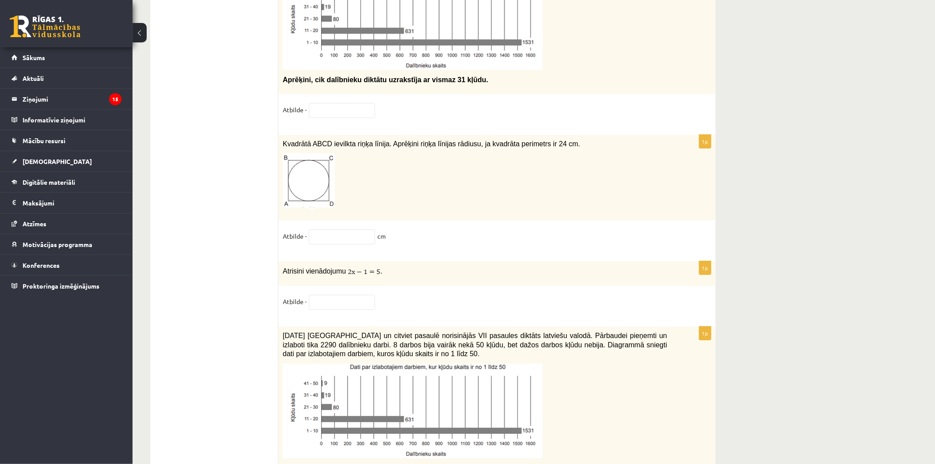
type input "*"
click at [345, 308] on input "text" at bounding box center [342, 302] width 66 height 15
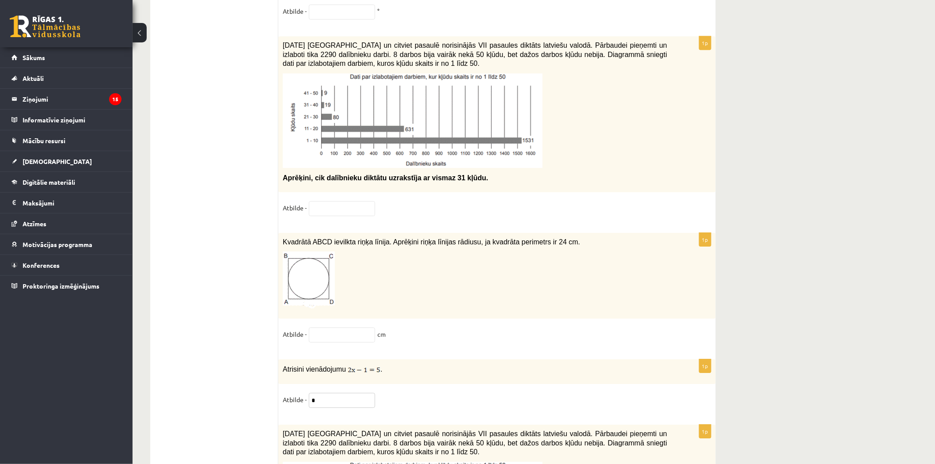
type input "*"
click at [354, 339] on input "text" at bounding box center [342, 334] width 66 height 15
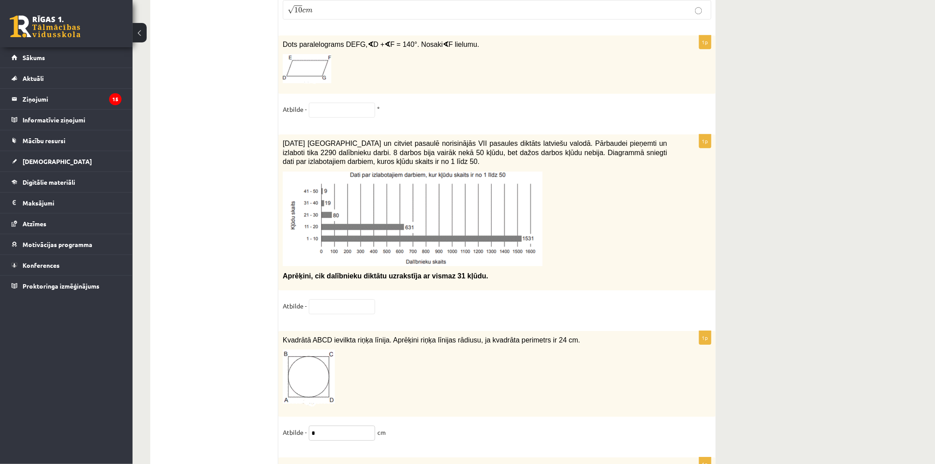
type input "*"
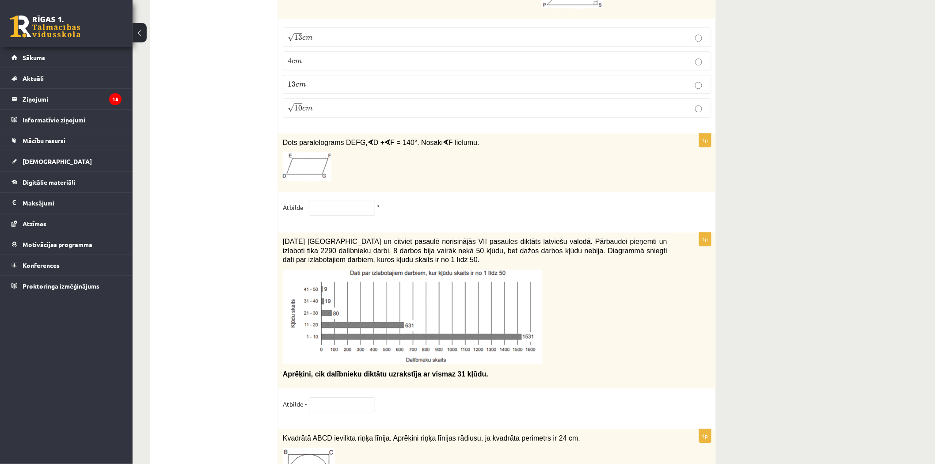
scroll to position [3633, 0]
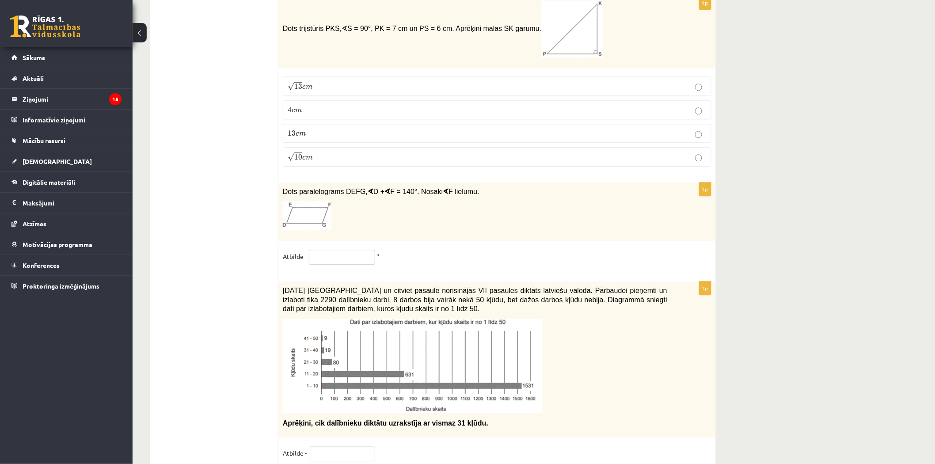
click at [357, 258] on input "text" at bounding box center [342, 257] width 66 height 15
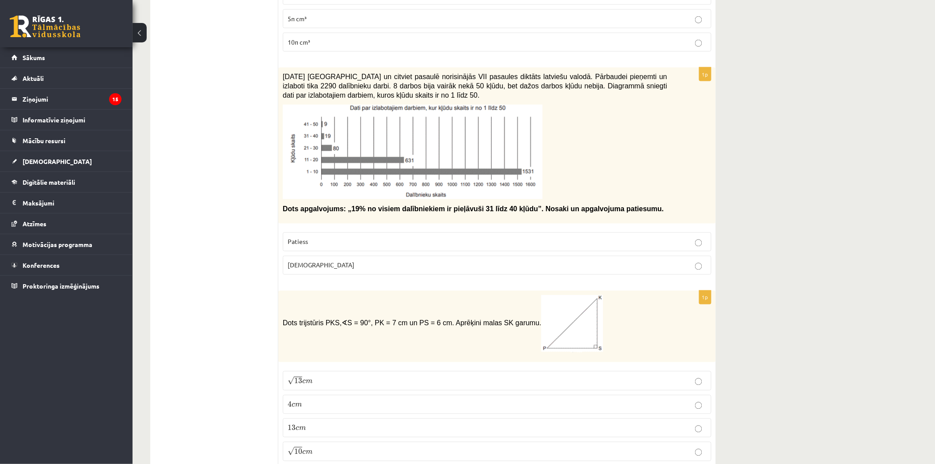
scroll to position [3240, 0]
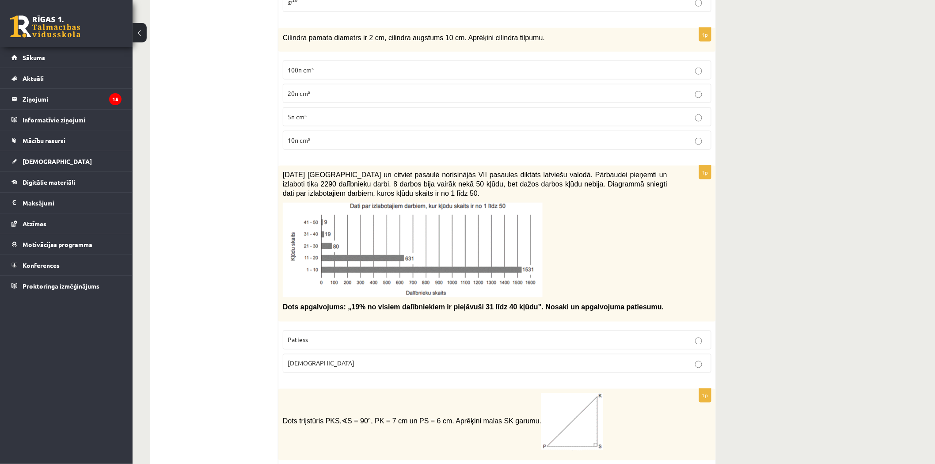
type input "**"
click at [398, 362] on p "[DEMOGRAPHIC_DATA]" at bounding box center [497, 363] width 419 height 9
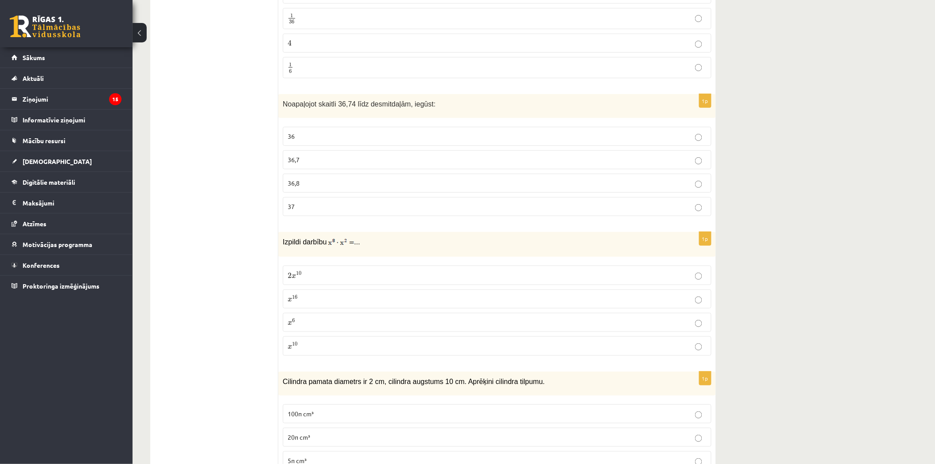
scroll to position [2847, 0]
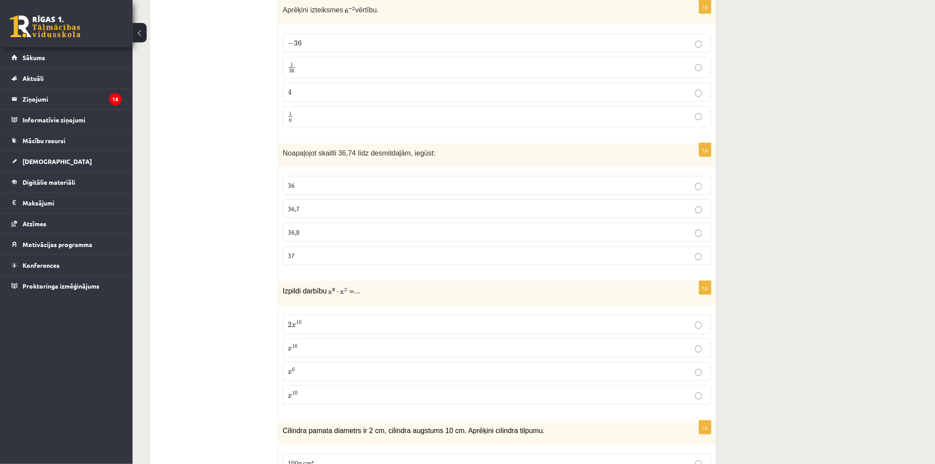
click at [320, 47] on label "− 36 − 36" at bounding box center [497, 43] width 429 height 19
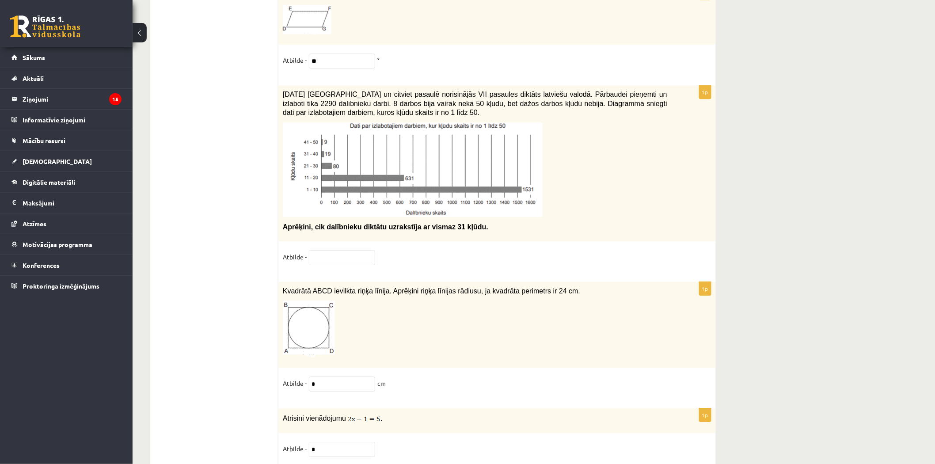
scroll to position [3780, 0]
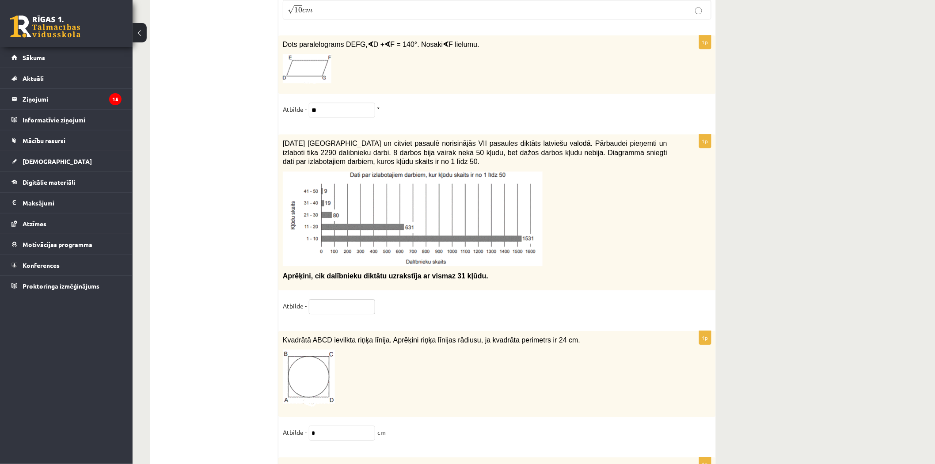
click at [343, 301] on input "text" at bounding box center [342, 306] width 66 height 15
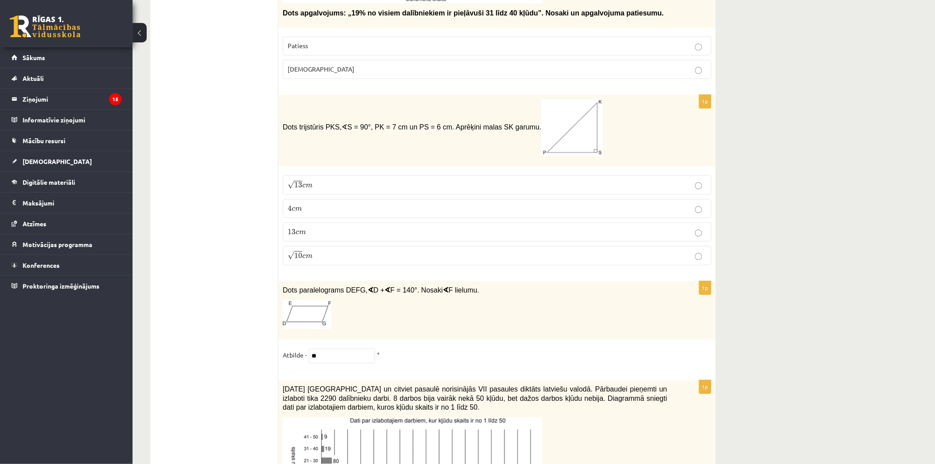
scroll to position [3486, 0]
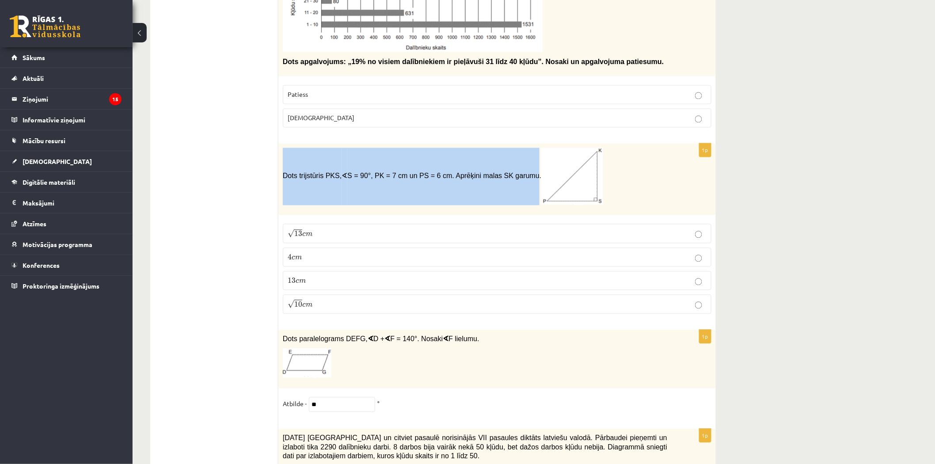
drag, startPoint x: 289, startPoint y: 175, endPoint x: 496, endPoint y: 178, distance: 207.3
click at [496, 178] on div "Dots trijstūris PKS, ∢ S = 90°, PK = 7 cm un PS = 6 cm. Aprēķini malas SK garum…" at bounding box center [497, 180] width 438 height 72
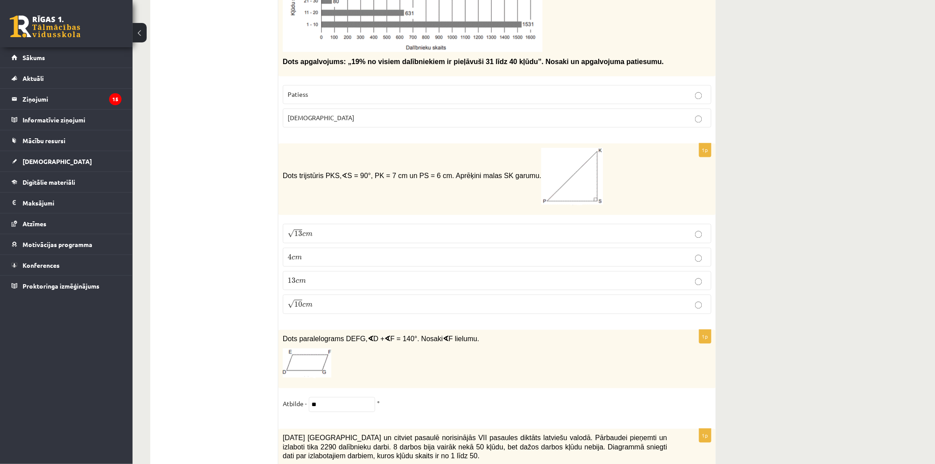
drag, startPoint x: 311, startPoint y: 241, endPoint x: 308, endPoint y: 237, distance: 4.8
click at [308, 237] on label "√ 13 c m 13 c m" at bounding box center [497, 233] width 429 height 19
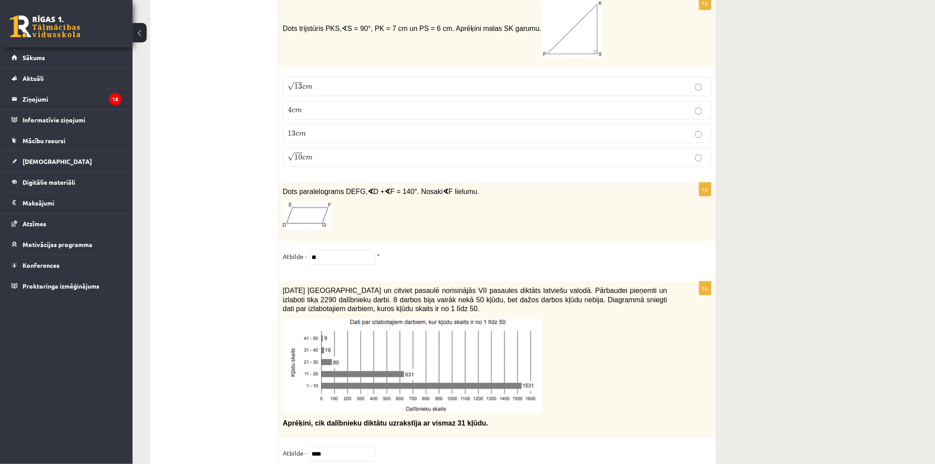
scroll to position [3731, 0]
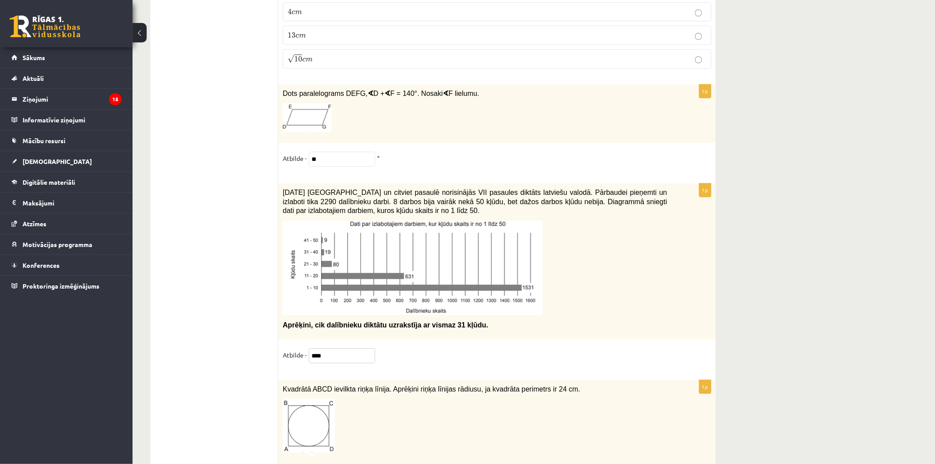
click at [338, 358] on input "****" at bounding box center [342, 355] width 66 height 15
type input "****"
drag, startPoint x: 334, startPoint y: 358, endPoint x: 293, endPoint y: 364, distance: 41.5
click at [293, 365] on fieldset "Atbilde - ****" at bounding box center [497, 357] width 429 height 19
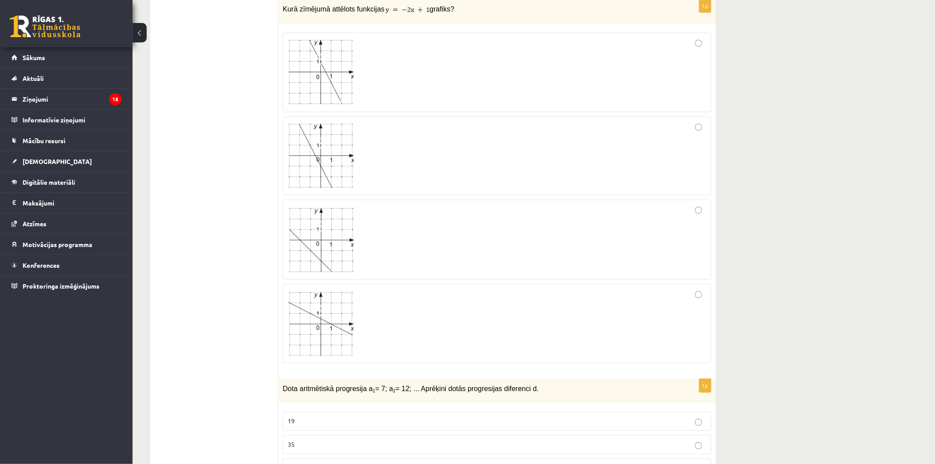
scroll to position [0, 0]
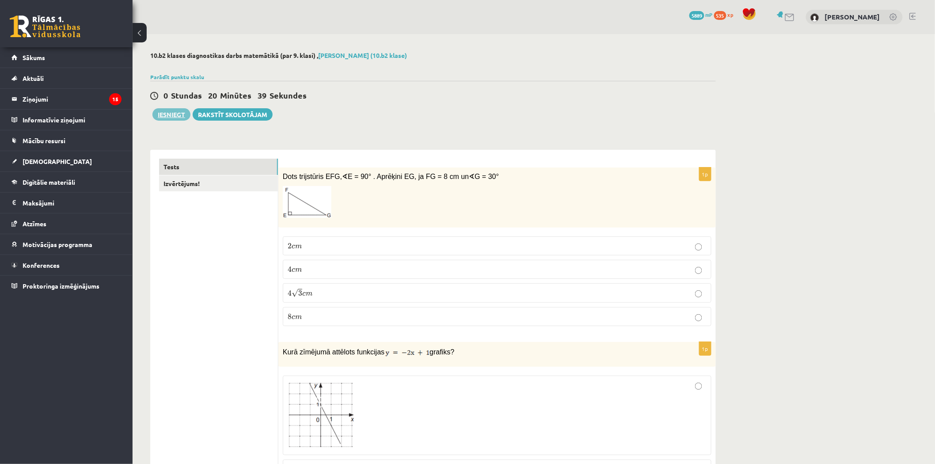
type input "**"
click at [171, 116] on button "Iesniegt" at bounding box center [171, 114] width 38 height 12
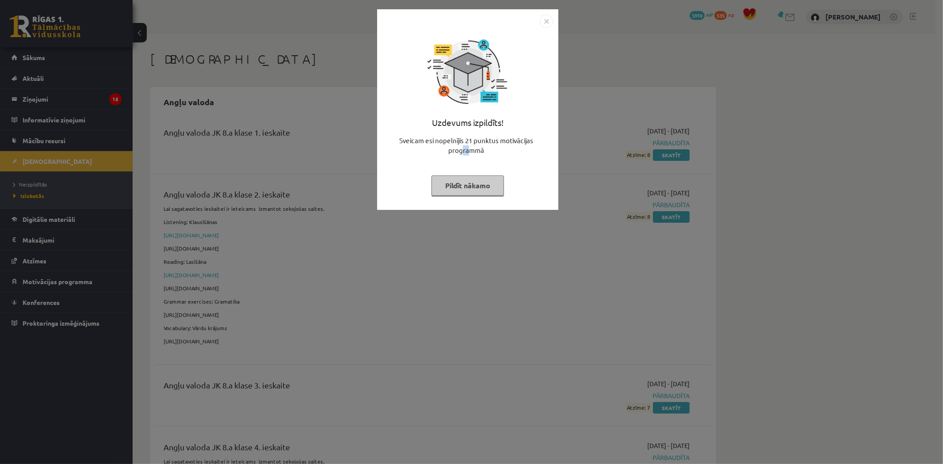
click at [462, 148] on div "Sveicam esi nopelnījis 21 punktus motivācijas programmā" at bounding box center [467, 149] width 171 height 27
click at [463, 175] on button "Pildīt nākamo" at bounding box center [467, 185] width 72 height 20
